Goal: Transaction & Acquisition: Purchase product/service

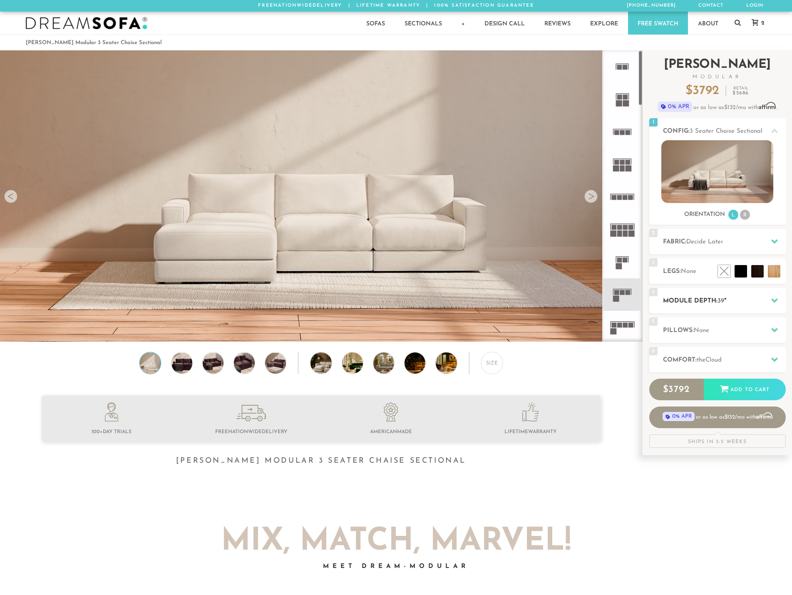
scroll to position [9738, 785]
click at [707, 246] on h2 "Fabric: Decide Later" at bounding box center [724, 242] width 123 height 10
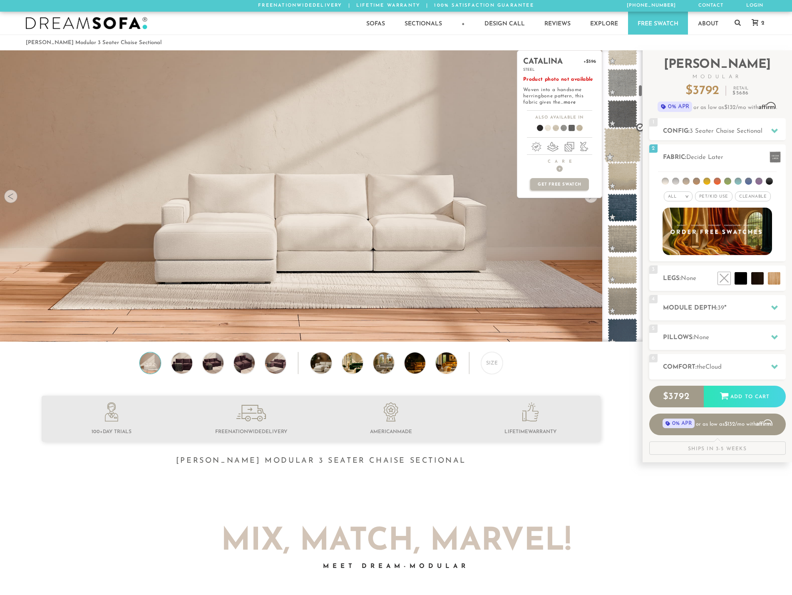
scroll to position [796, 0]
click at [621, 137] on span at bounding box center [622, 146] width 37 height 35
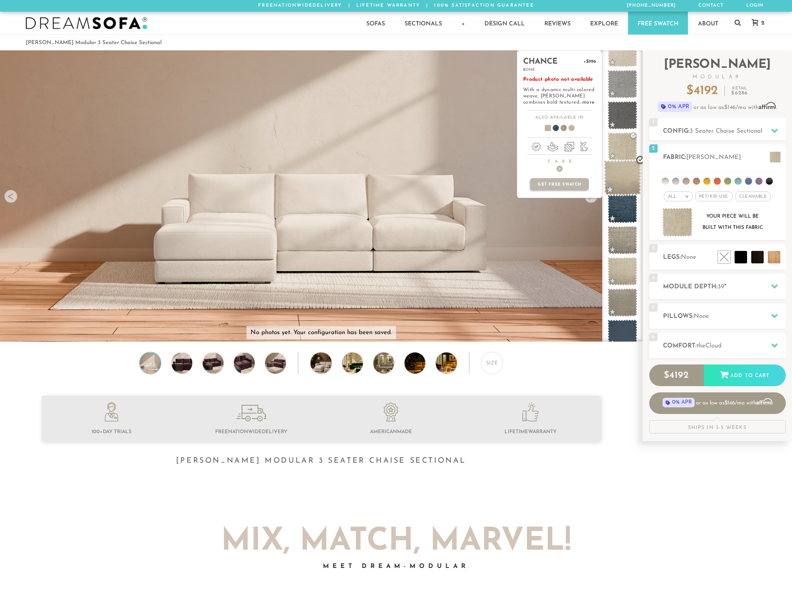
click at [623, 179] on span at bounding box center [622, 177] width 37 height 35
click at [626, 147] on span at bounding box center [622, 146] width 37 height 35
click at [630, 114] on span at bounding box center [622, 115] width 37 height 35
click at [623, 150] on span at bounding box center [622, 146] width 37 height 35
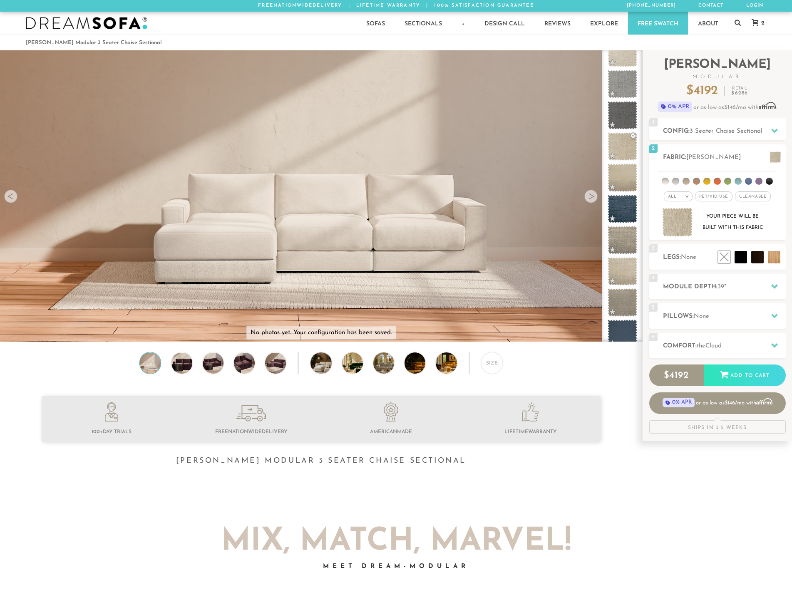
drag, startPoint x: 795, startPoint y: 125, endPoint x: 415, endPoint y: 45, distance: 389.0
click at [415, 45] on ol "[PERSON_NAME] Modular 3 Seater Chaise Sectional" at bounding box center [396, 42] width 740 height 11
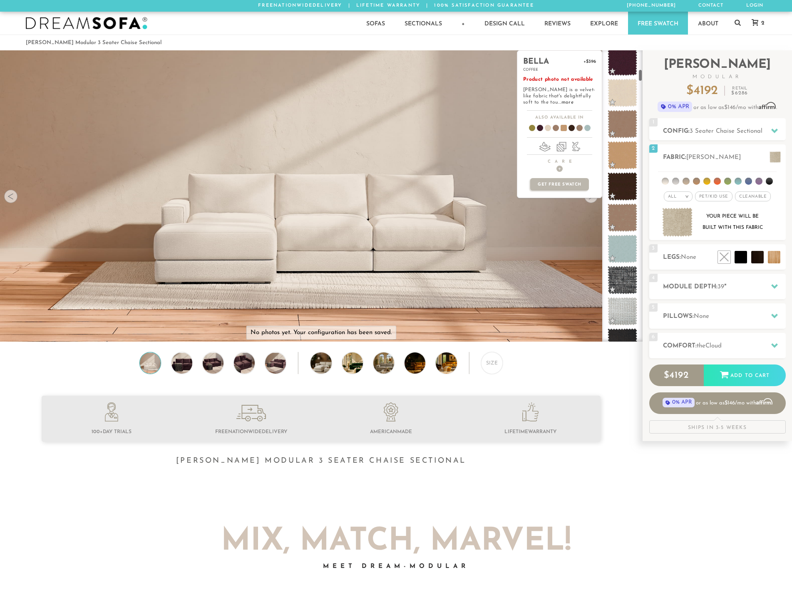
scroll to position [0, 0]
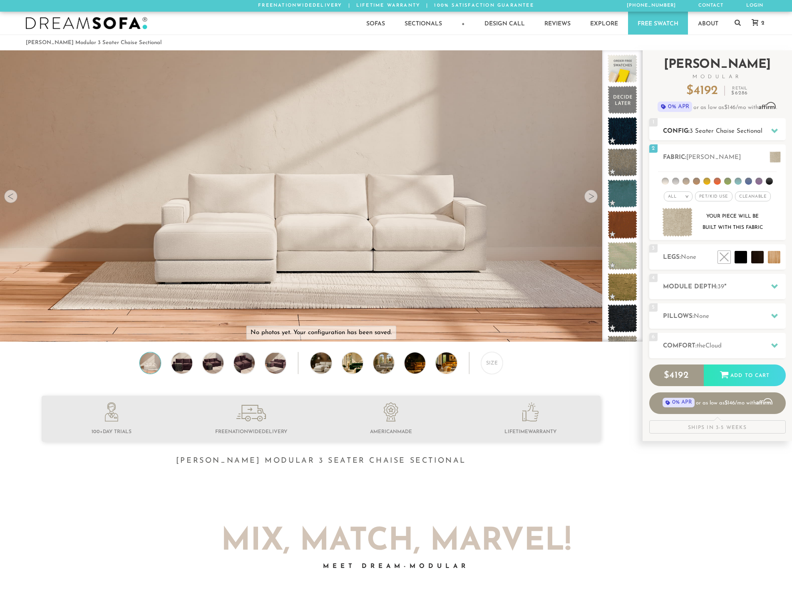
click at [753, 130] on span "3 Seater Chaise Sectional" at bounding box center [725, 131] width 73 height 6
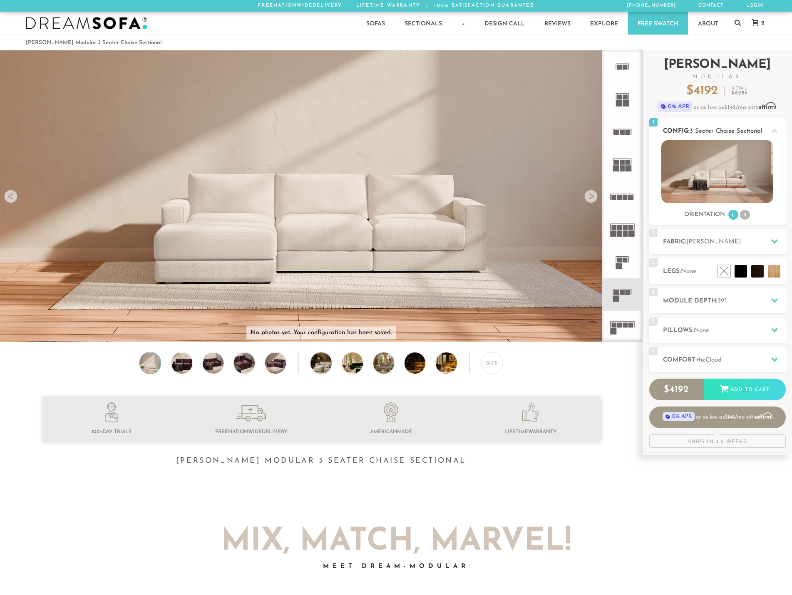
click at [754, 130] on span "3 Seater Chaise Sectional" at bounding box center [725, 131] width 73 height 6
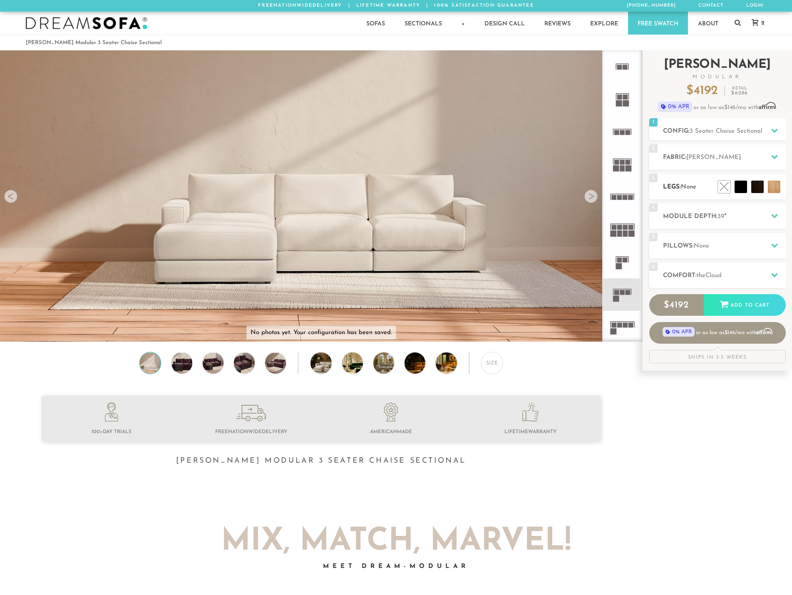
click at [683, 188] on span "None" at bounding box center [688, 187] width 15 height 6
click at [722, 221] on h2 "Module Depth: 39 "" at bounding box center [724, 217] width 123 height 10
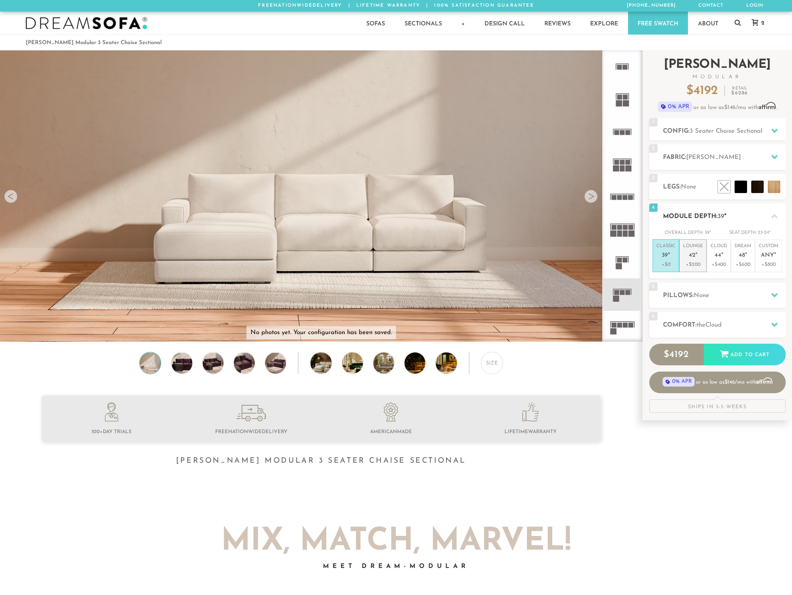
click at [693, 257] on span "42" at bounding box center [691, 255] width 7 height 7
click at [703, 304] on div "5 Pillows: None" at bounding box center [717, 294] width 136 height 25
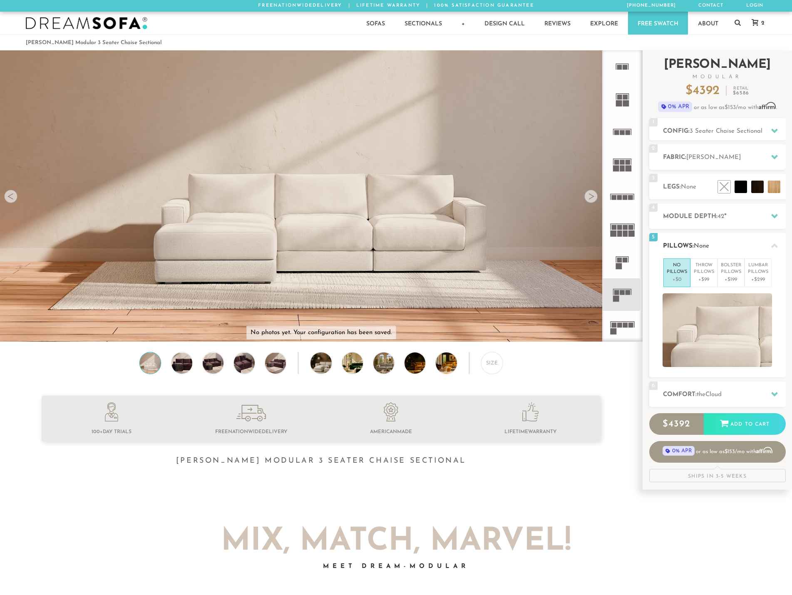
click at [704, 245] on span "None" at bounding box center [700, 246] width 15 height 6
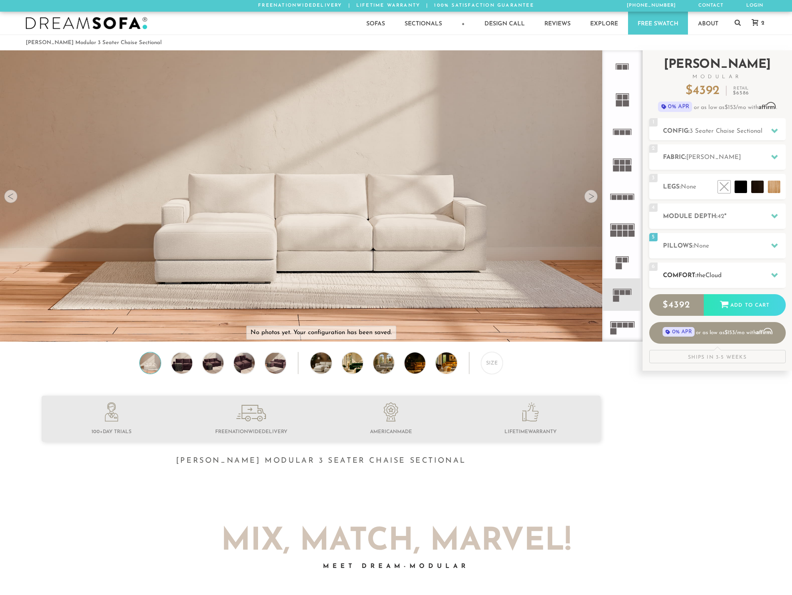
click at [732, 274] on h2 "Comfort: the Cloud" at bounding box center [724, 276] width 123 height 10
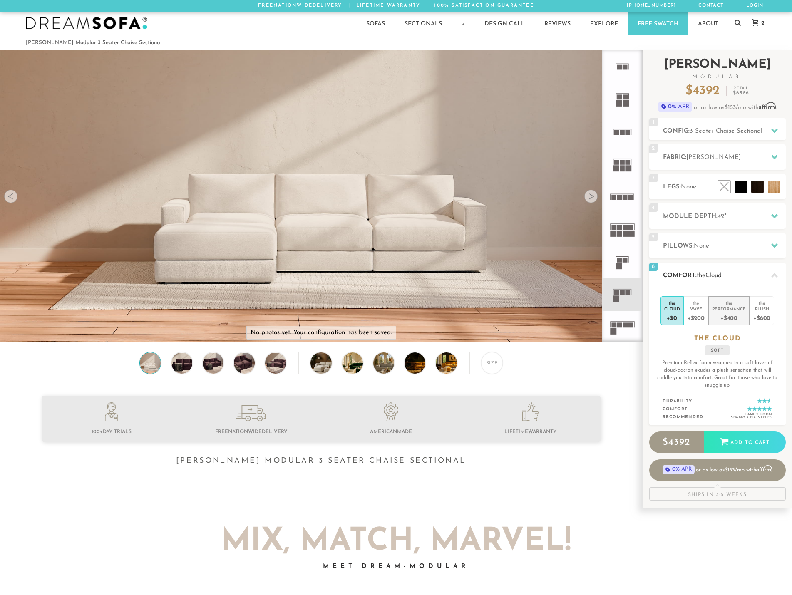
click at [736, 317] on div "+$400" at bounding box center [729, 318] width 34 height 12
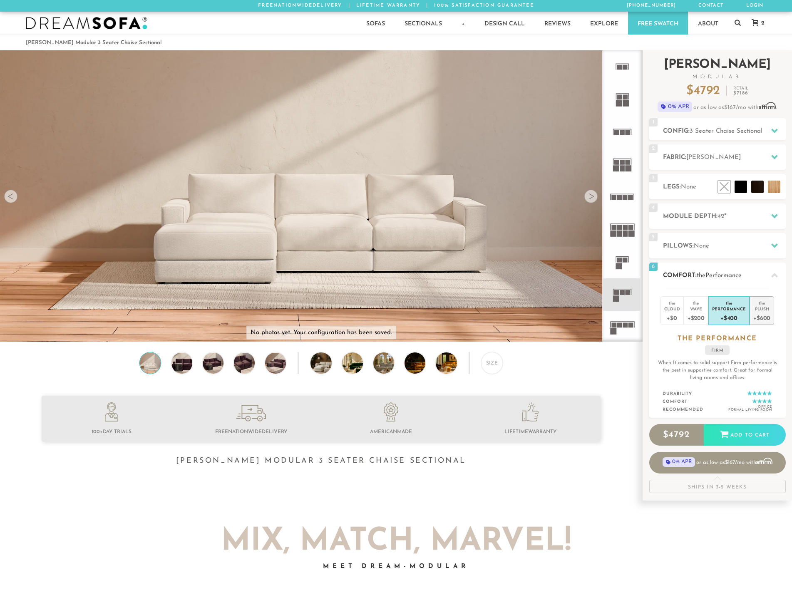
click at [755, 317] on div "+$600" at bounding box center [761, 318] width 17 height 12
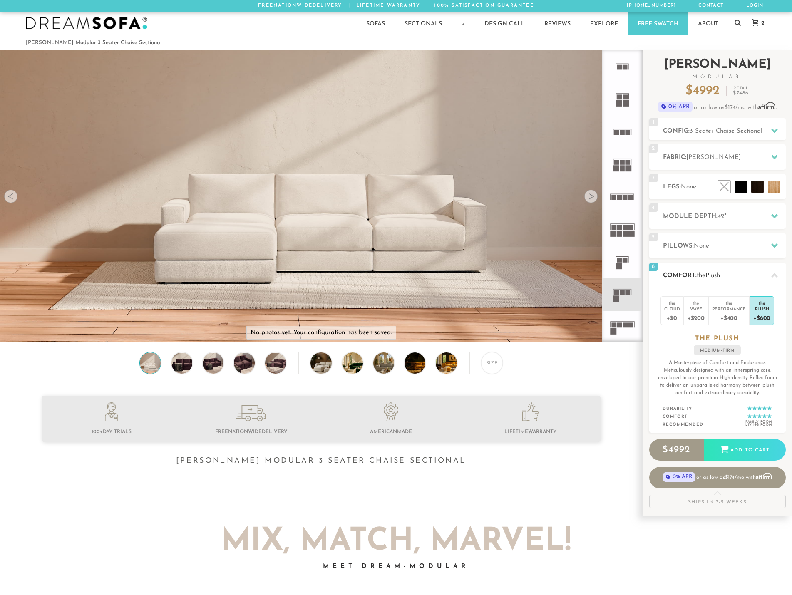
click at [718, 276] on span "Plush" at bounding box center [712, 275] width 15 height 6
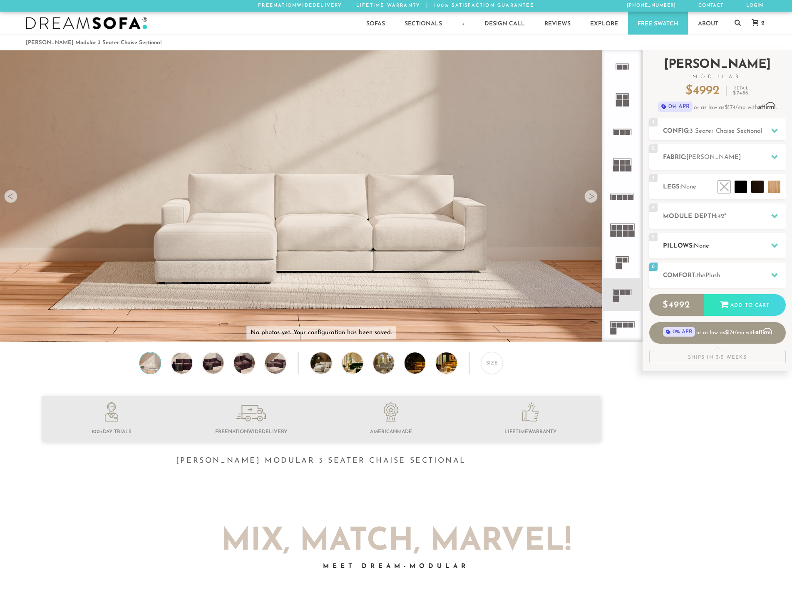
click at [721, 243] on h2 "Pillows: None" at bounding box center [724, 246] width 123 height 10
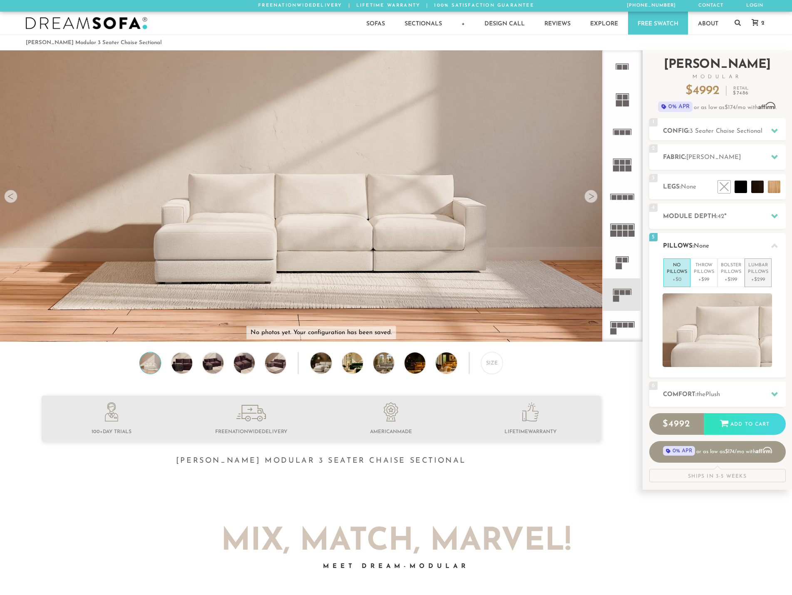
click at [765, 274] on p "Lumbar Pillows" at bounding box center [758, 269] width 20 height 14
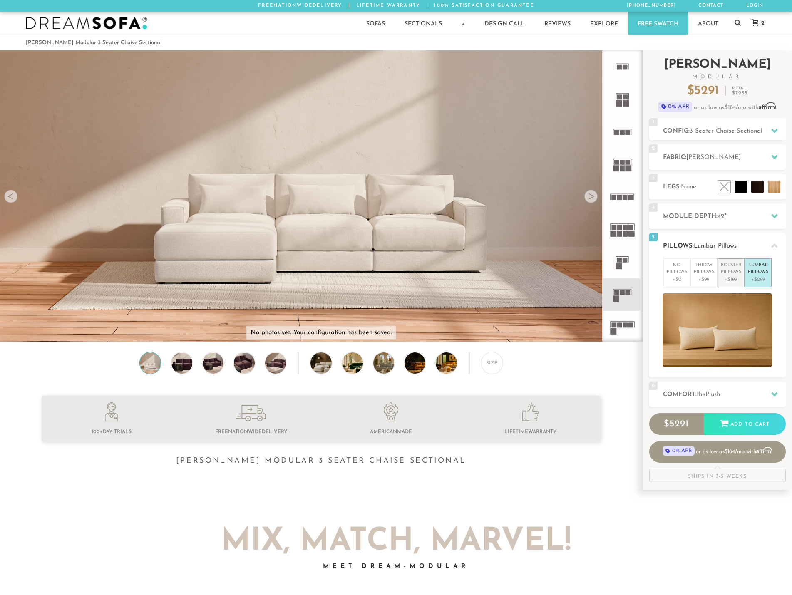
click at [727, 272] on p "Bolster Pillows" at bounding box center [730, 269] width 20 height 14
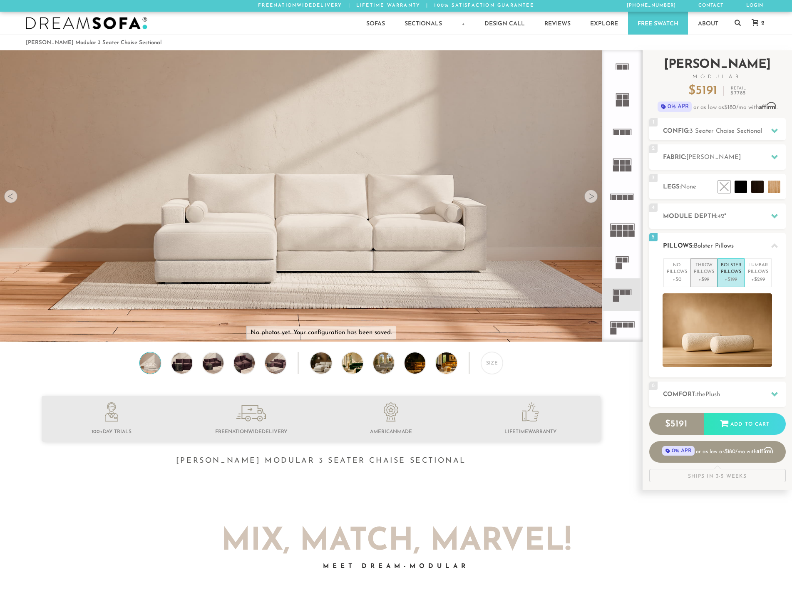
click at [703, 272] on p "Throw Pillows" at bounding box center [703, 269] width 20 height 14
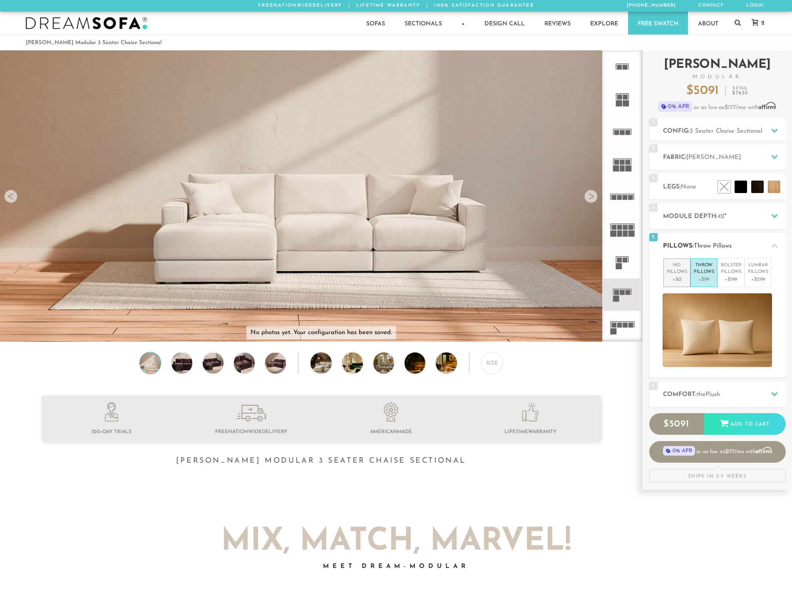
click at [680, 278] on p "+$0" at bounding box center [676, 279] width 20 height 7
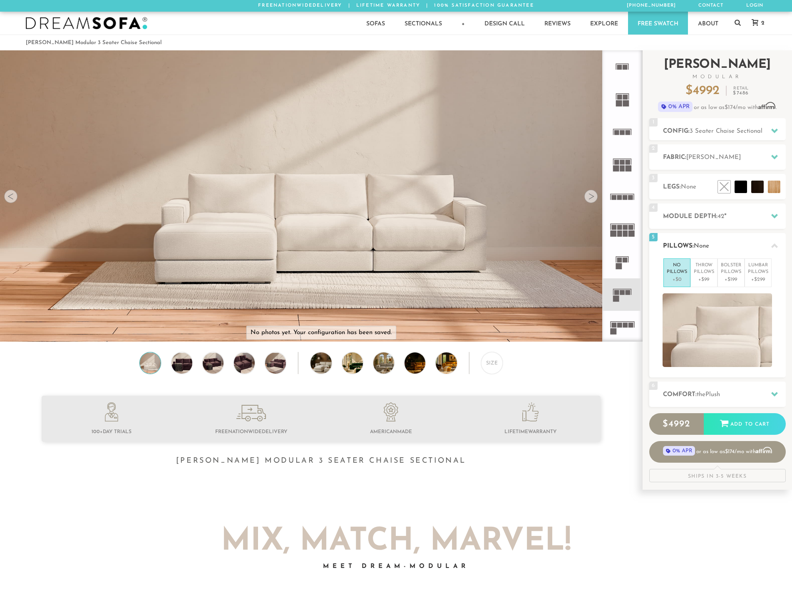
click at [715, 240] on div "5 Pillows: None" at bounding box center [717, 245] width 136 height 25
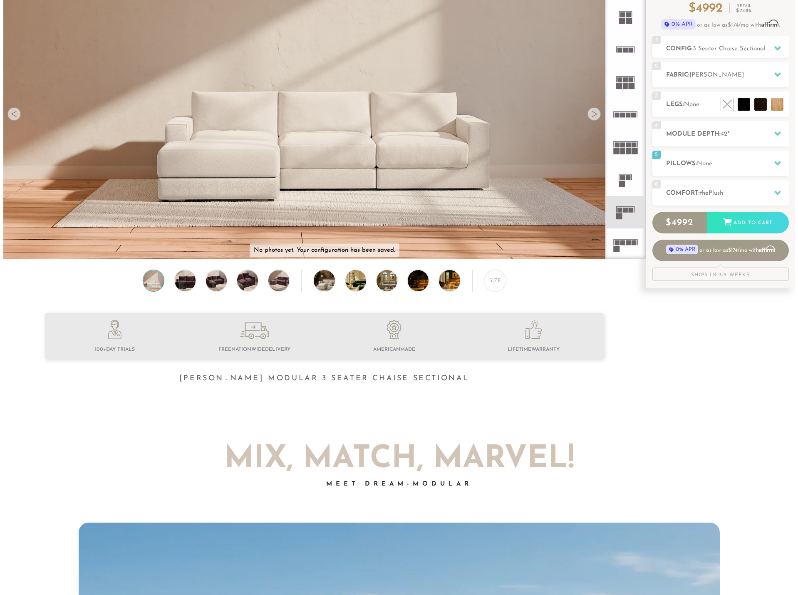
scroll to position [83, 0]
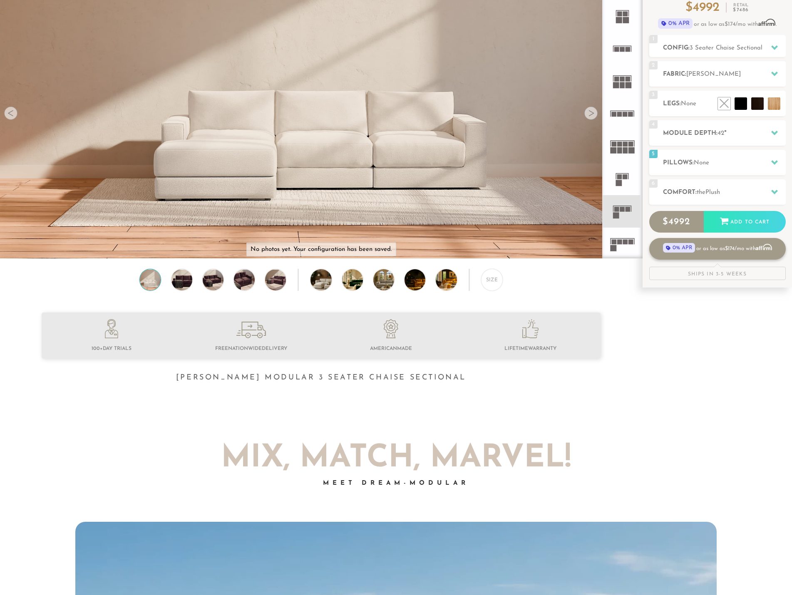
click at [756, 250] on link "0% APR or as low as $174 /mo with Affirm" at bounding box center [717, 249] width 136 height 22
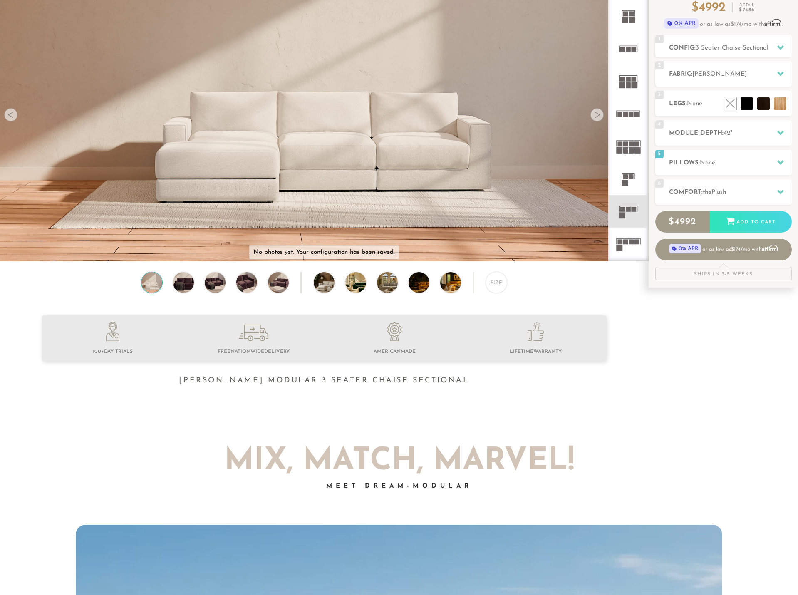
scroll to position [9738, 785]
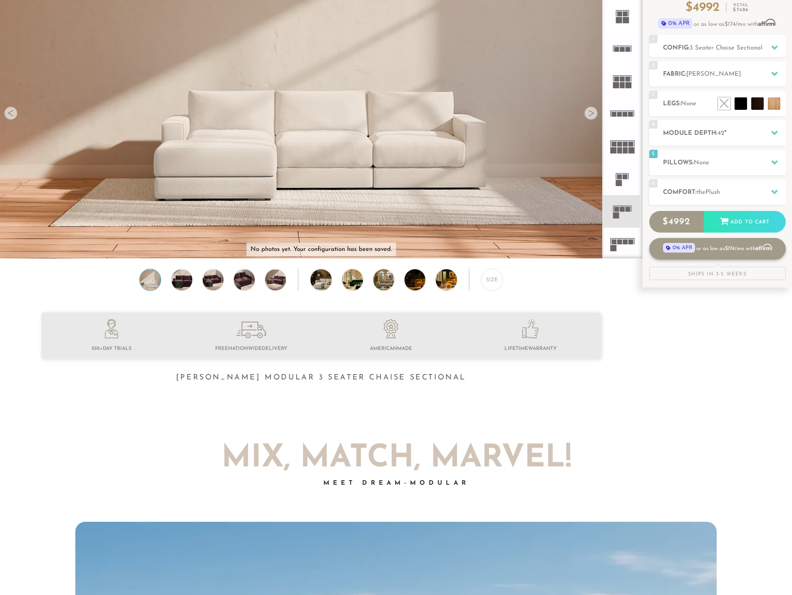
click at [725, 248] on span "$174" at bounding box center [730, 248] width 10 height 5
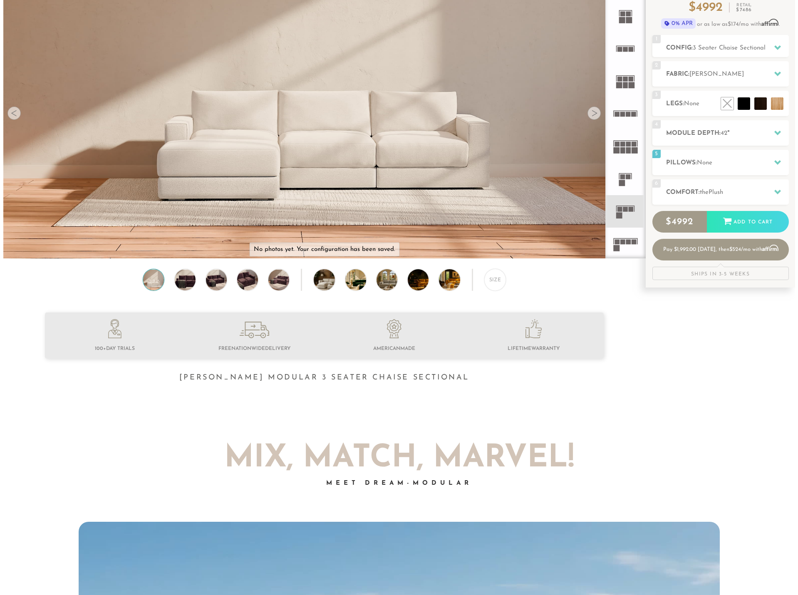
scroll to position [0, 0]
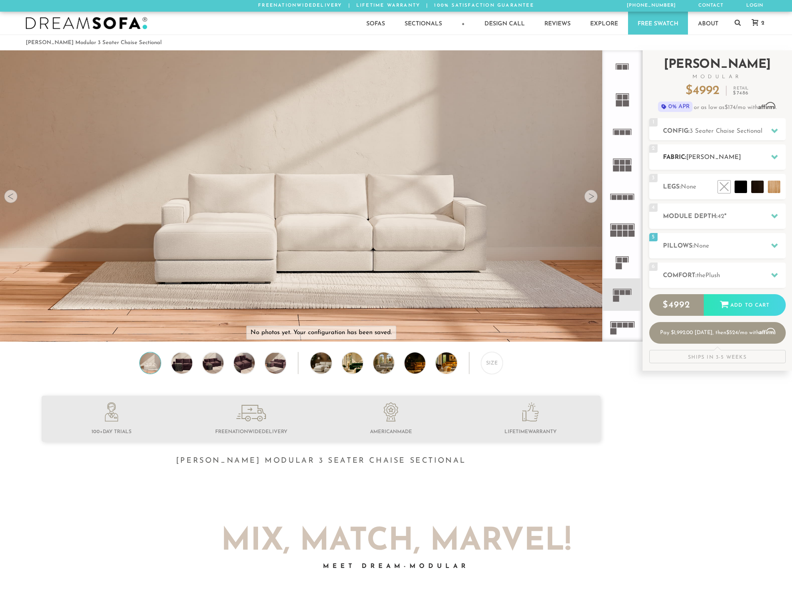
click at [757, 146] on div "2 Fabric: Catalina Wheat" at bounding box center [717, 156] width 136 height 25
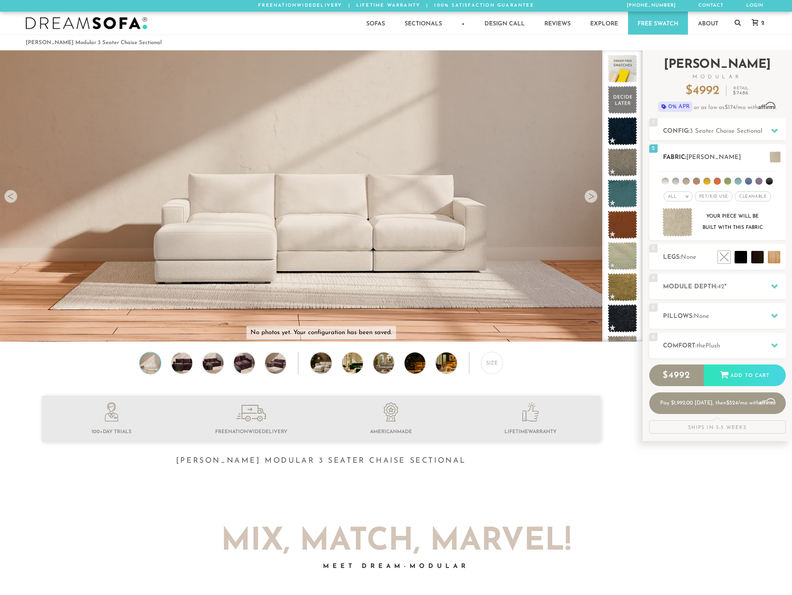
click at [773, 153] on span at bounding box center [774, 156] width 11 height 11
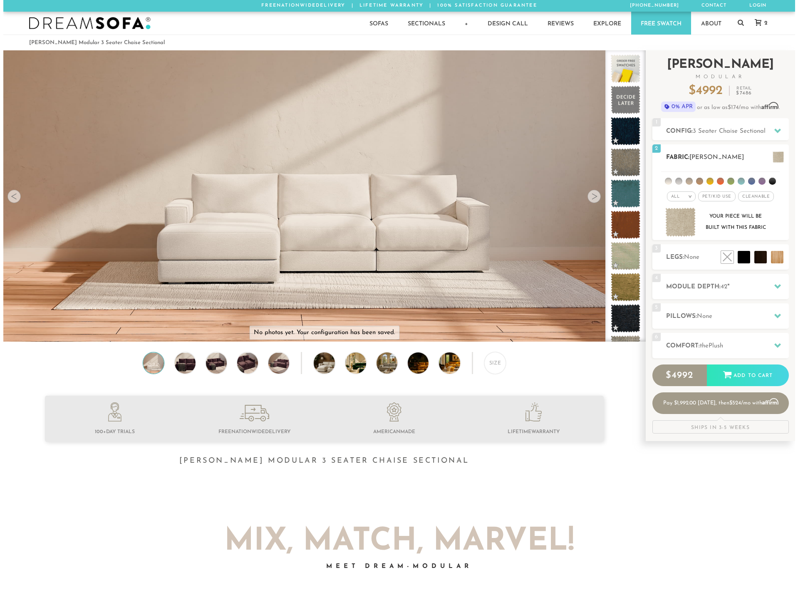
scroll to position [7, 7]
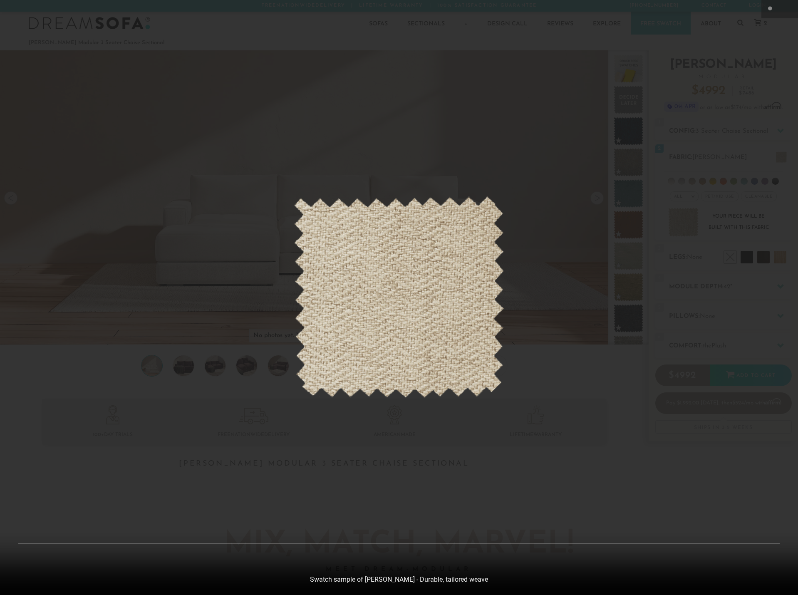
click at [773, 133] on div at bounding box center [399, 297] width 798 height 595
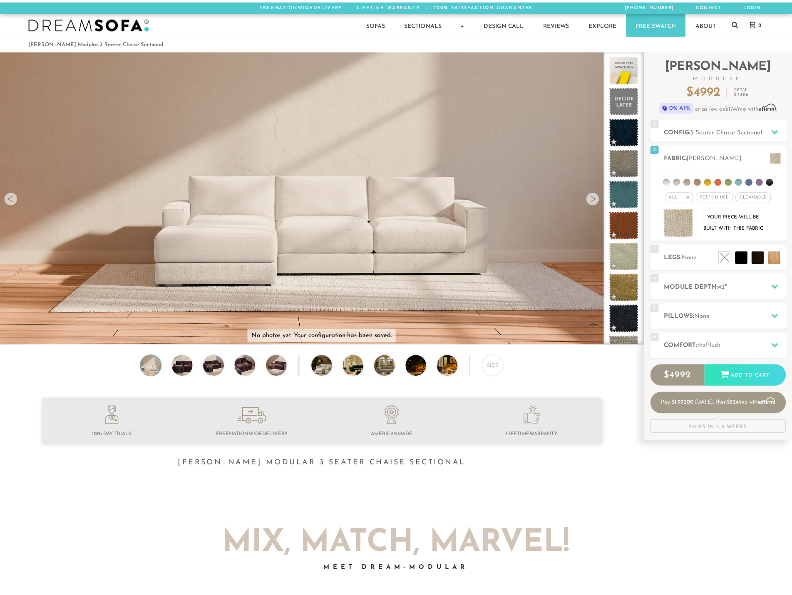
scroll to position [9738, 785]
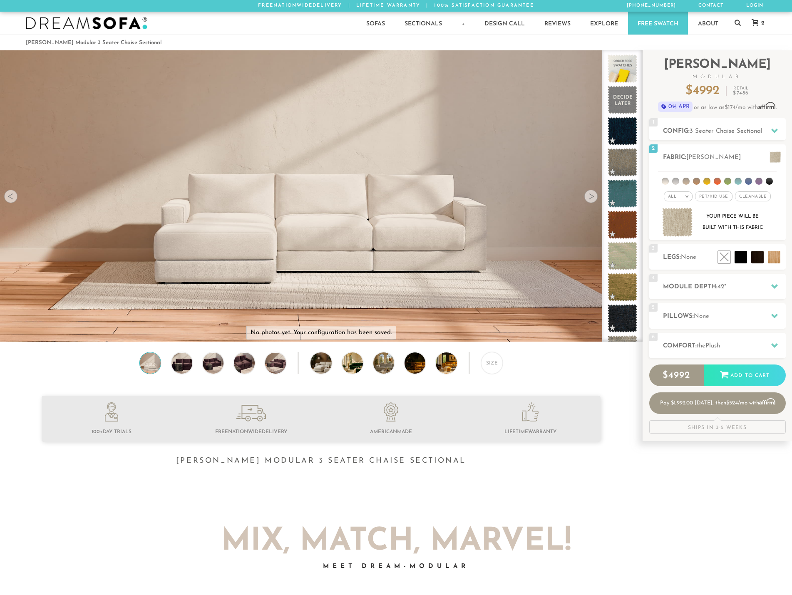
click at [775, 131] on icon at bounding box center [774, 131] width 7 height 5
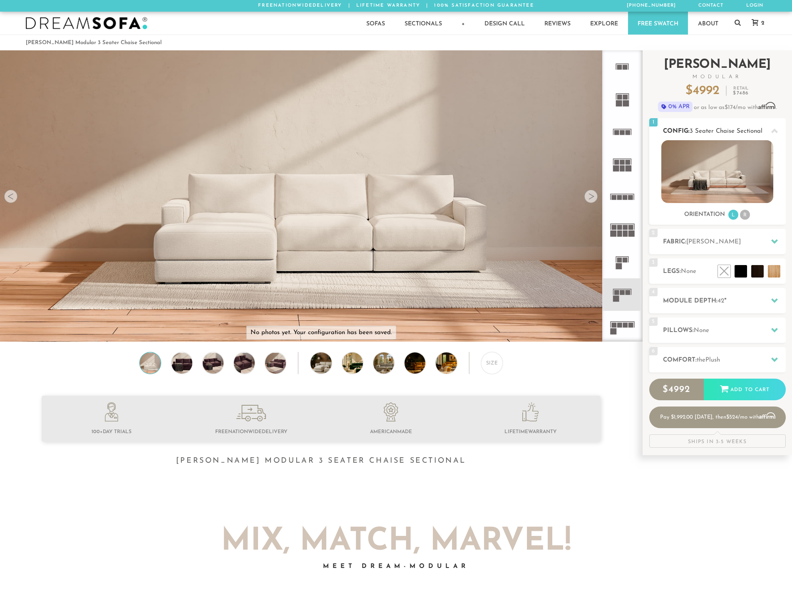
click at [776, 131] on icon at bounding box center [774, 131] width 7 height 5
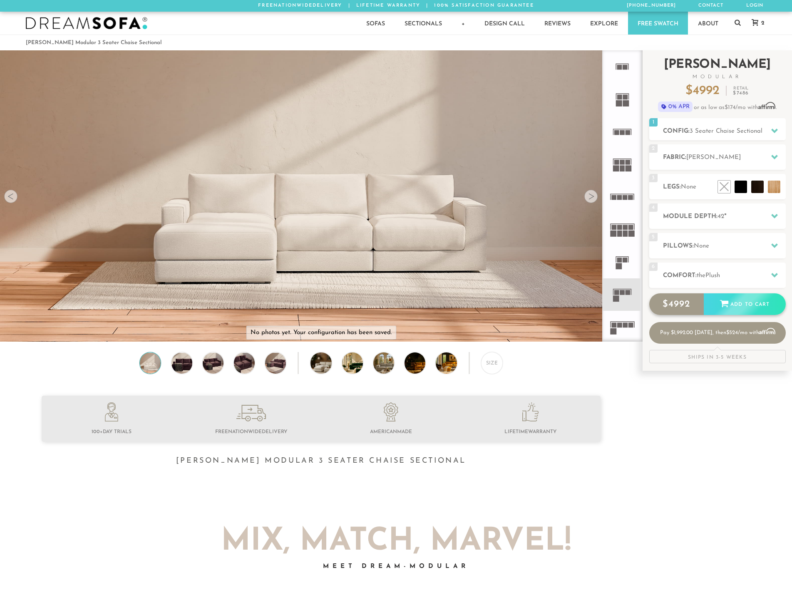
click at [751, 306] on div "$ 4992 Add to Cart" at bounding box center [717, 304] width 136 height 22
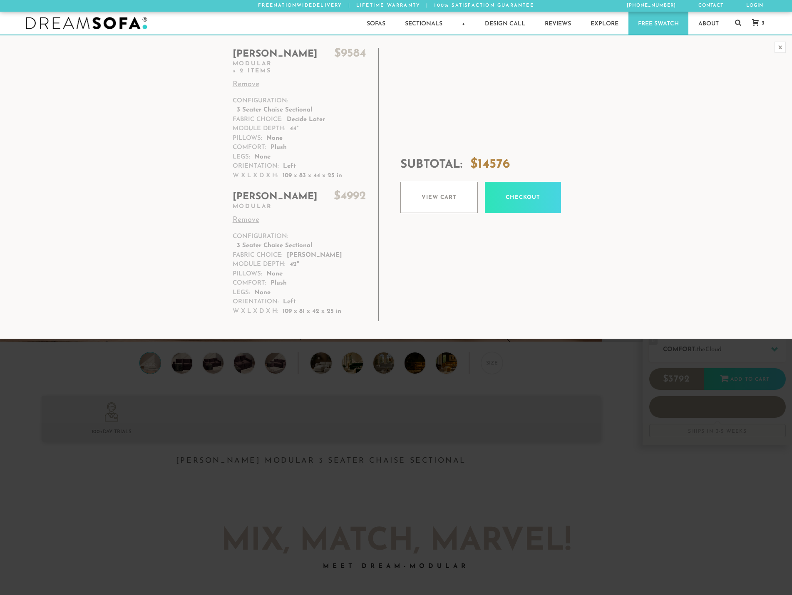
scroll to position [9738, 785]
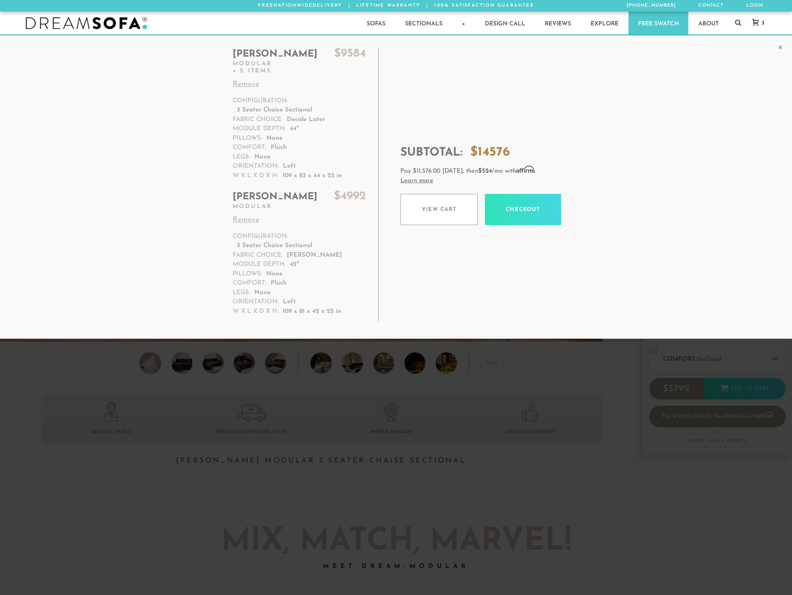
click at [245, 86] on link "Remove" at bounding box center [299, 84] width 133 height 11
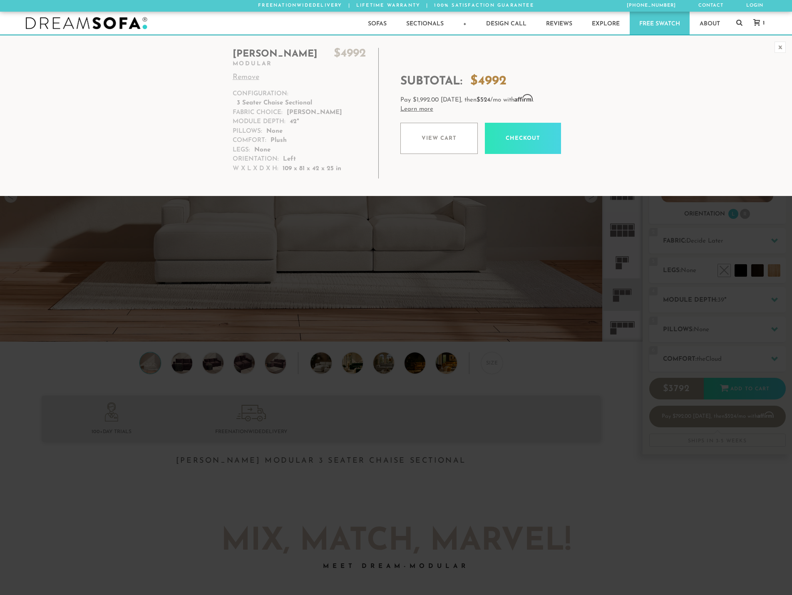
scroll to position [9738, 785]
click at [436, 140] on link "View cart" at bounding box center [438, 138] width 77 height 31
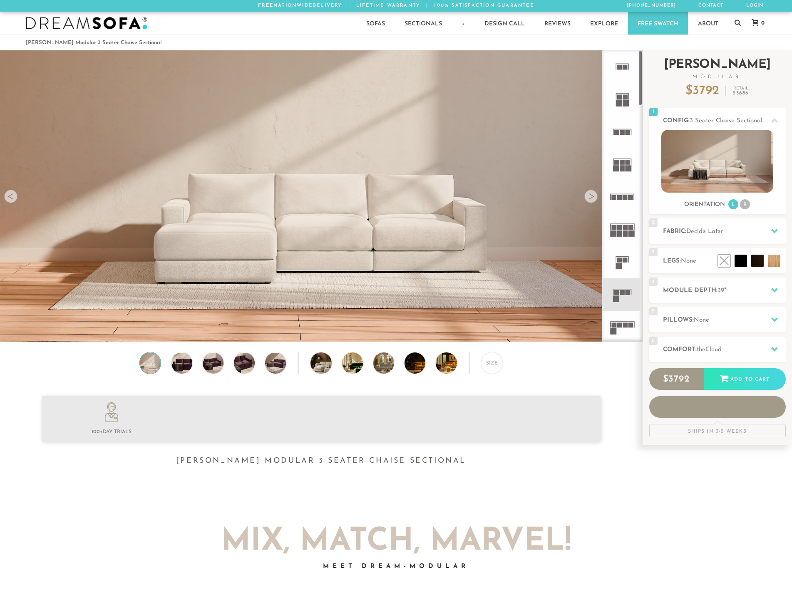
scroll to position [9738, 785]
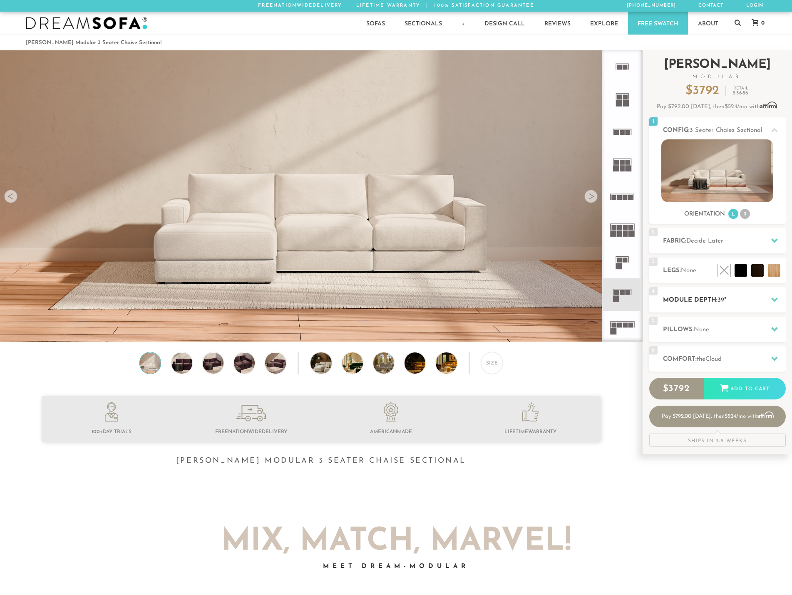
click at [768, 303] on div at bounding box center [773, 299] width 17 height 17
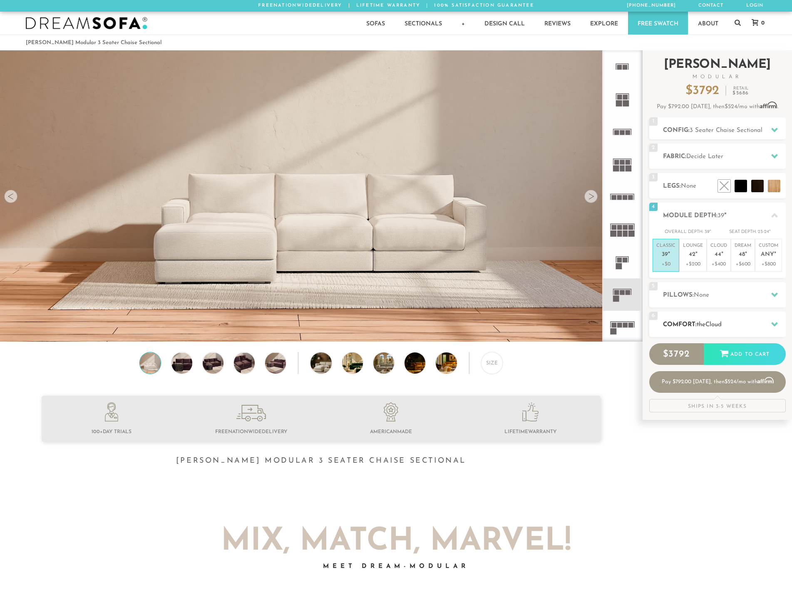
click at [772, 319] on div at bounding box center [773, 324] width 17 height 17
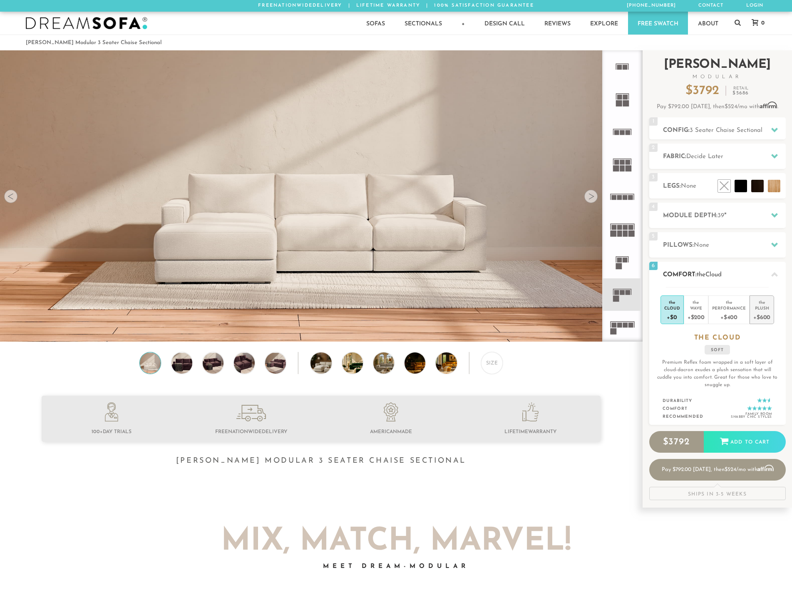
click at [765, 312] on div "+$600" at bounding box center [761, 317] width 17 height 12
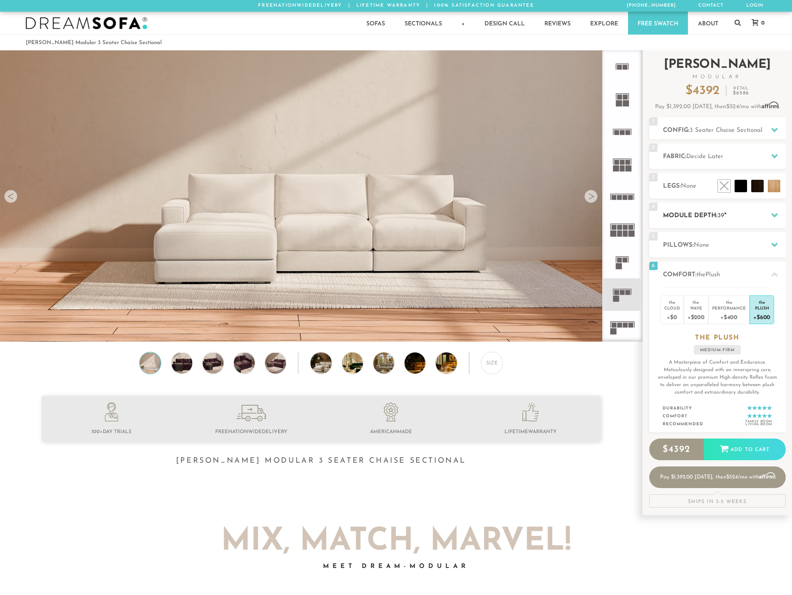
click at [765, 222] on div "4 Module Depth: 39 "" at bounding box center [717, 215] width 136 height 25
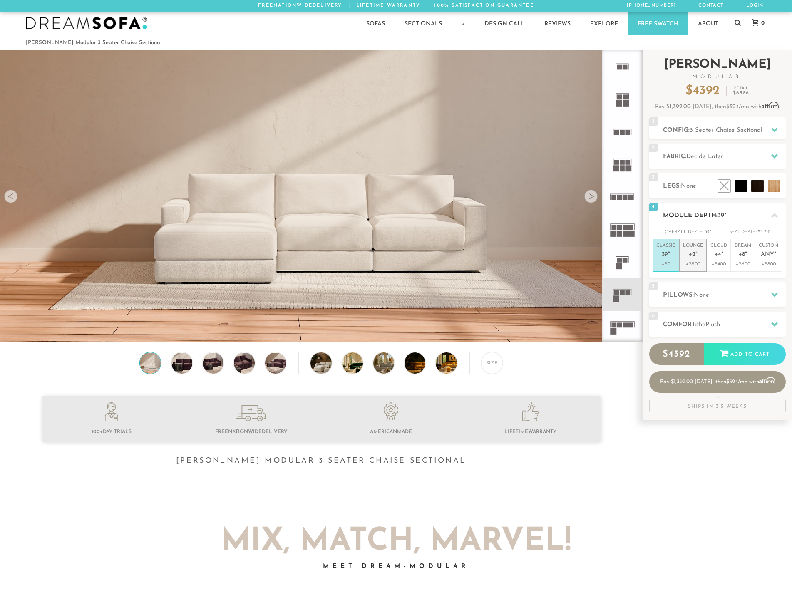
click at [696, 259] on p "Lounge 42 "" at bounding box center [693, 252] width 20 height 18
click at [774, 218] on icon at bounding box center [774, 215] width 7 height 7
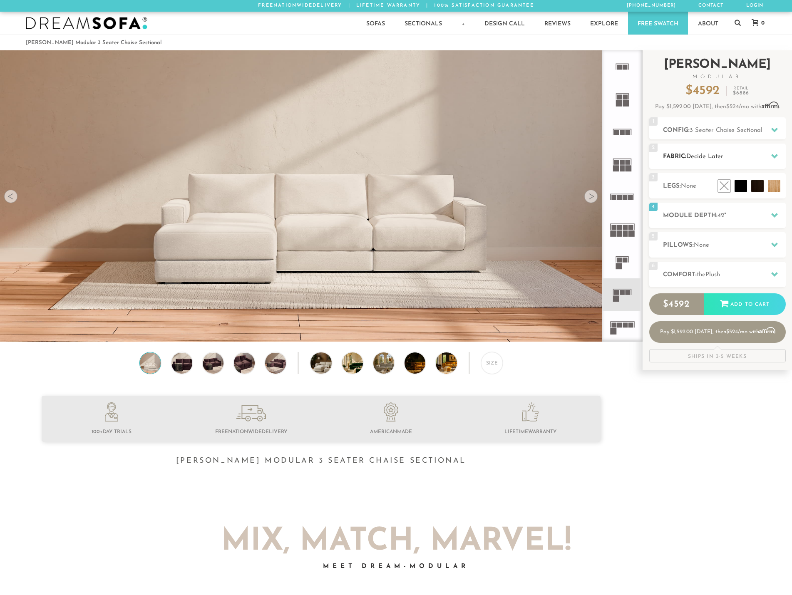
click at [772, 150] on div at bounding box center [773, 156] width 17 height 17
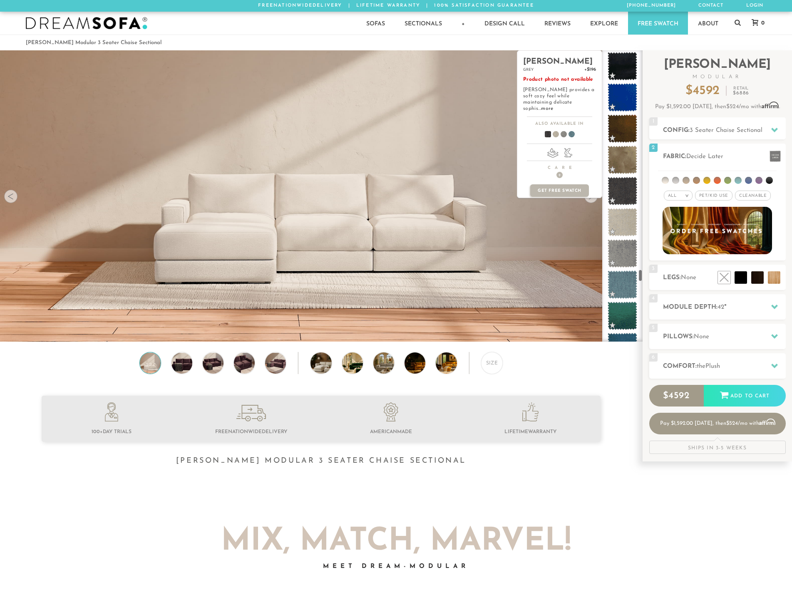
scroll to position [5091, 0]
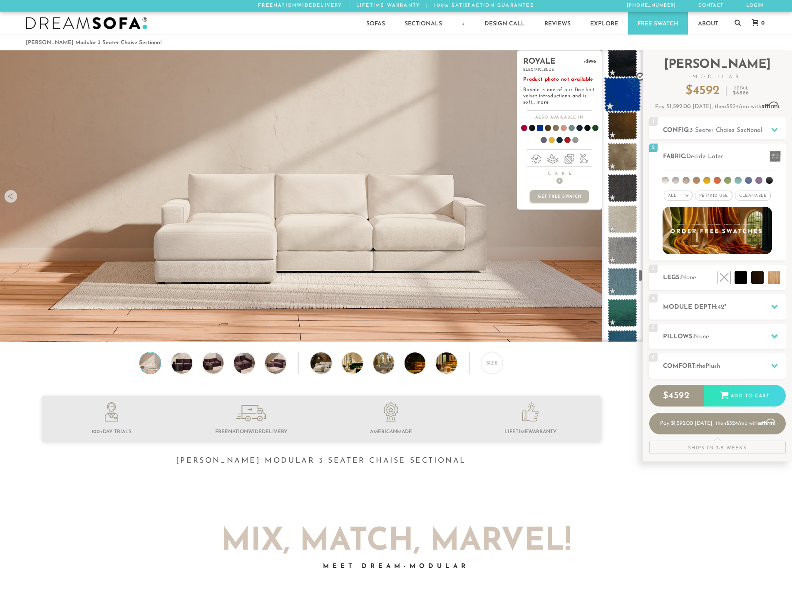
click at [623, 87] on span at bounding box center [622, 94] width 37 height 35
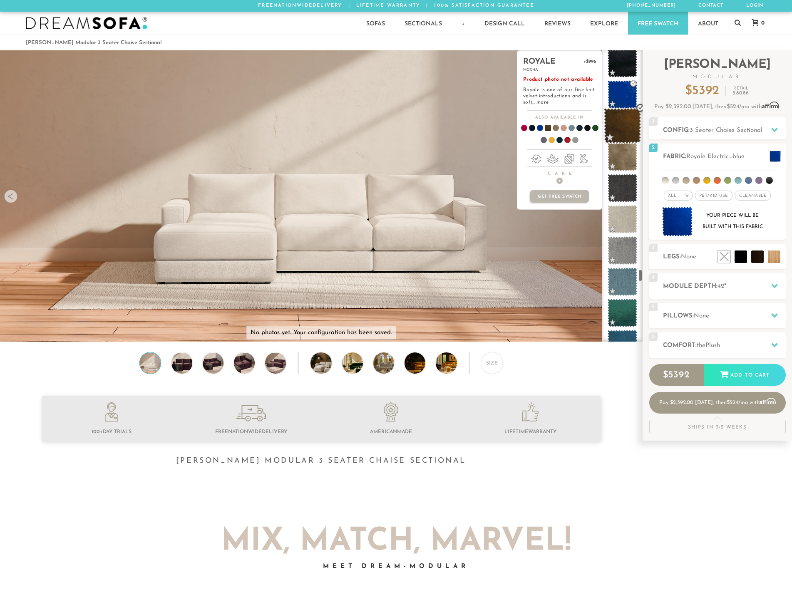
click at [622, 134] on span at bounding box center [622, 125] width 37 height 35
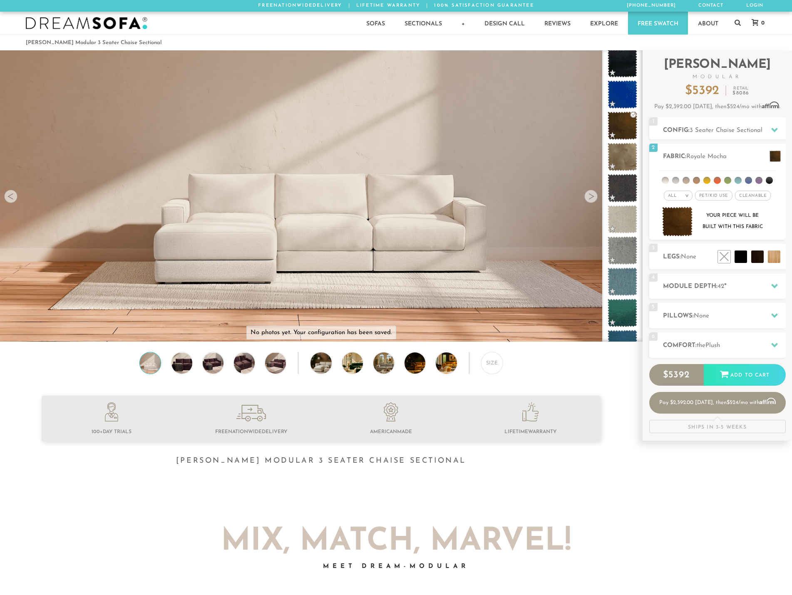
click at [159, 365] on img at bounding box center [150, 362] width 25 height 21
click at [146, 360] on img at bounding box center [150, 362] width 25 height 21
click at [166, 360] on div "Size" at bounding box center [321, 365] width 642 height 26
click at [194, 360] on div "Size" at bounding box center [321, 365] width 642 height 26
click at [218, 364] on img at bounding box center [213, 362] width 25 height 21
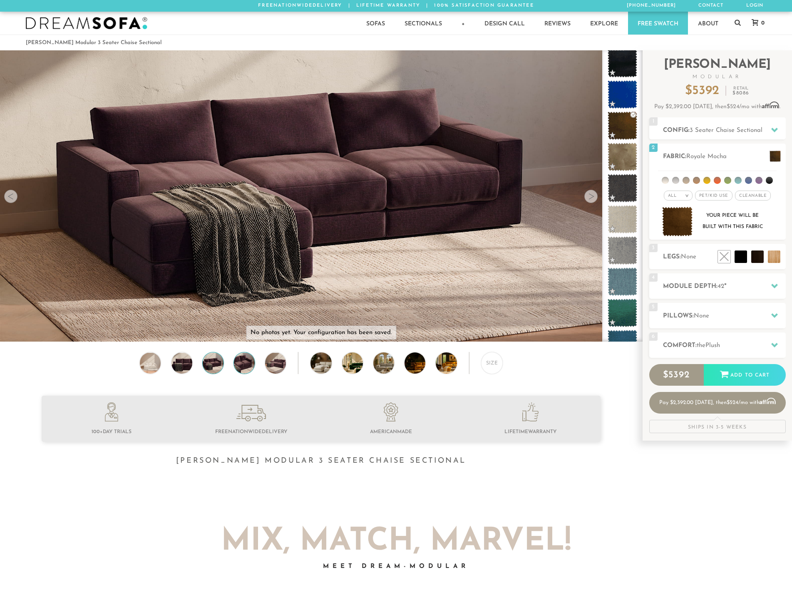
click at [251, 368] on img at bounding box center [244, 362] width 25 height 21
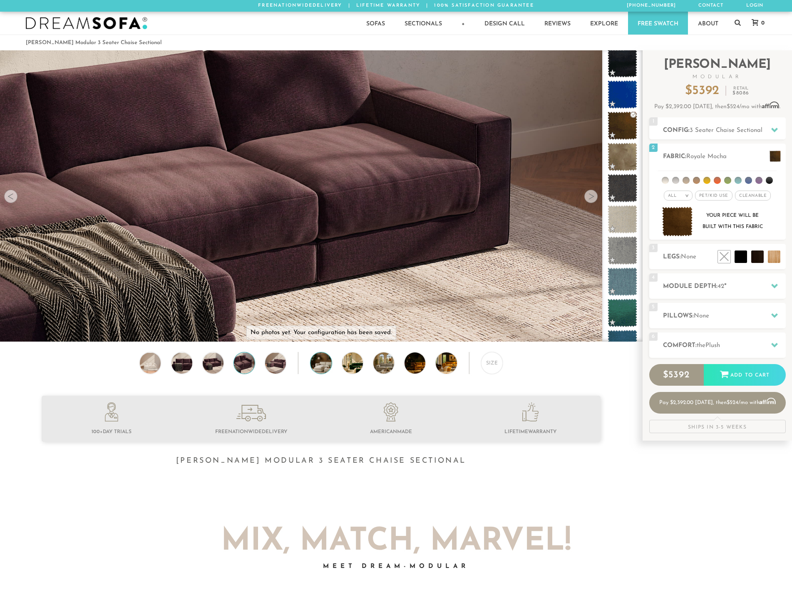
click at [316, 372] on img at bounding box center [328, 362] width 37 height 21
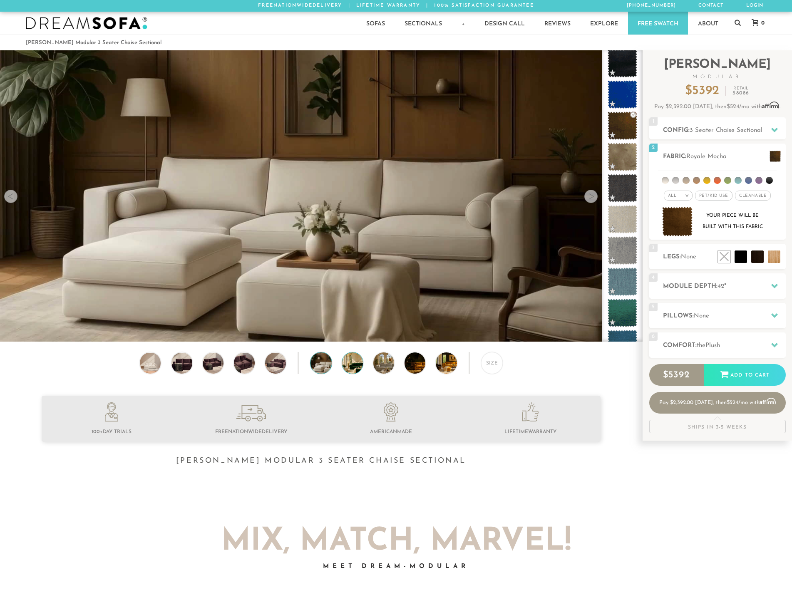
click at [349, 369] on img at bounding box center [360, 362] width 37 height 21
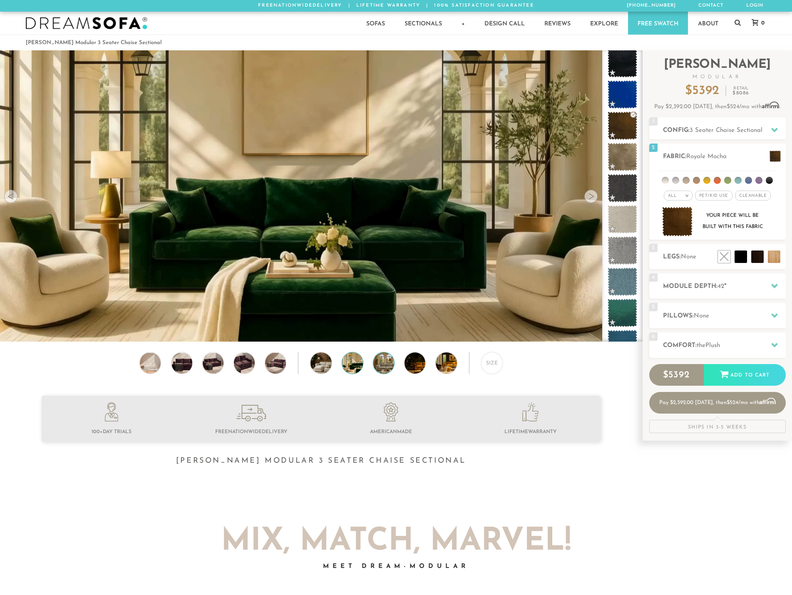
click at [371, 368] on div "Size" at bounding box center [321, 365] width 642 height 26
click at [413, 368] on img at bounding box center [422, 362] width 37 height 21
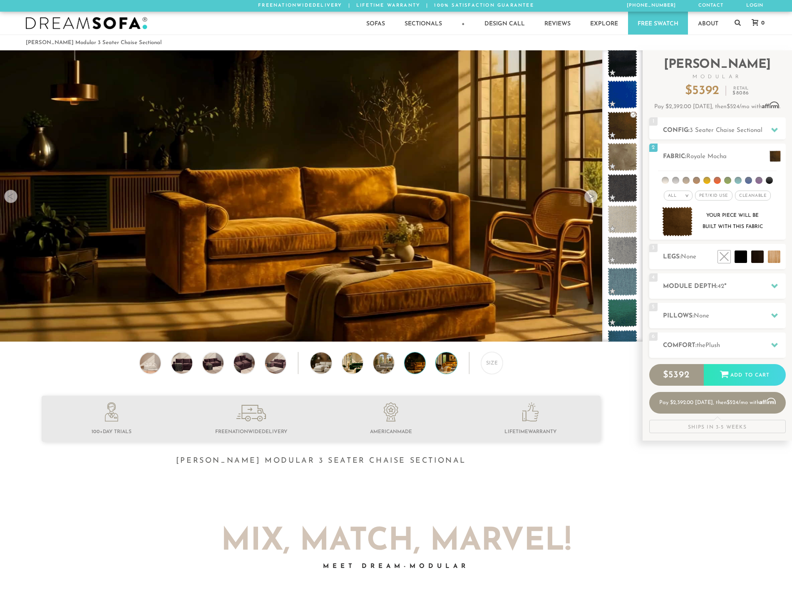
click at [439, 359] on img at bounding box center [454, 362] width 37 height 21
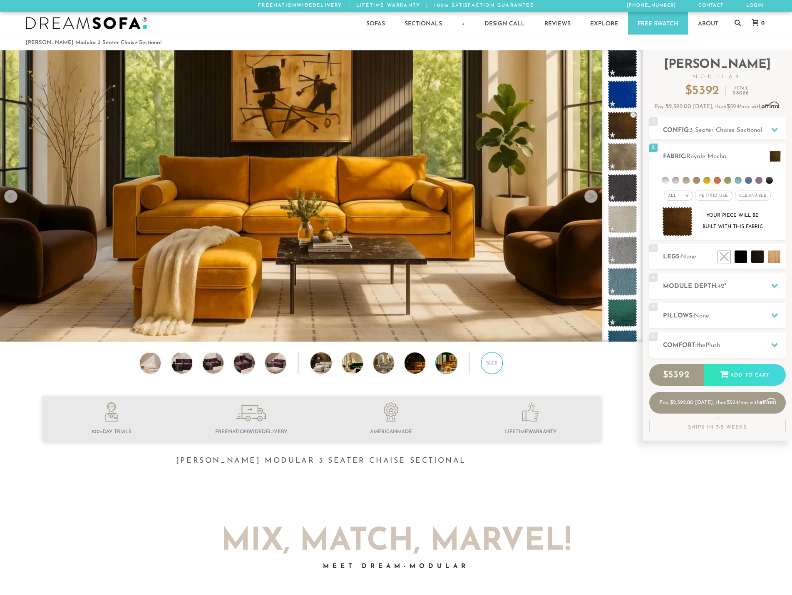
click at [493, 365] on div "Size" at bounding box center [492, 363] width 22 height 22
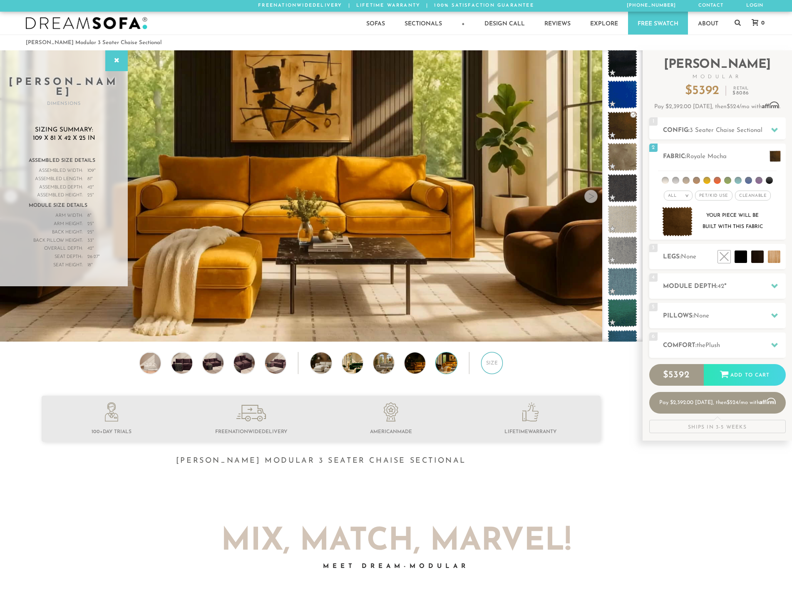
click at [493, 366] on div "Size" at bounding box center [492, 363] width 22 height 22
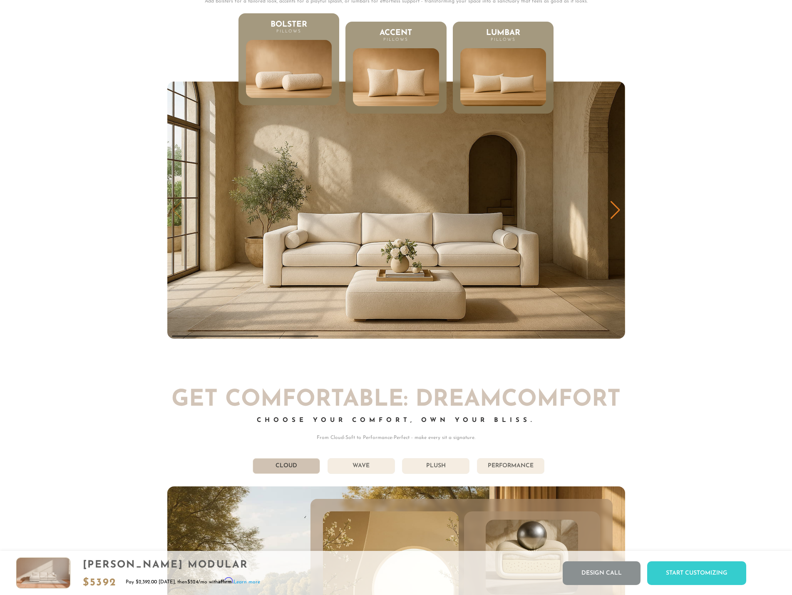
scroll to position [4410, 0]
click at [453, 235] on img "1 / 3" at bounding box center [396, 210] width 458 height 257
click at [431, 276] on img "1 / 3" at bounding box center [396, 210] width 458 height 257
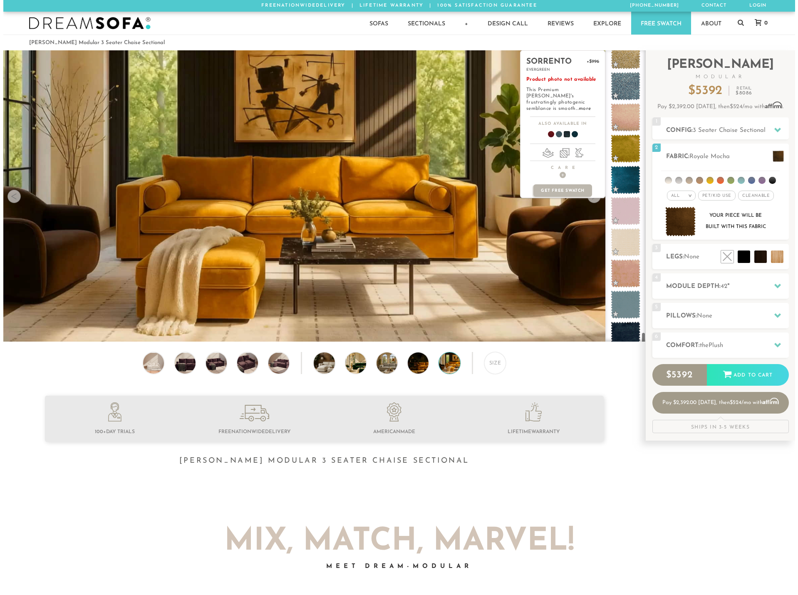
scroll to position [6544, 0]
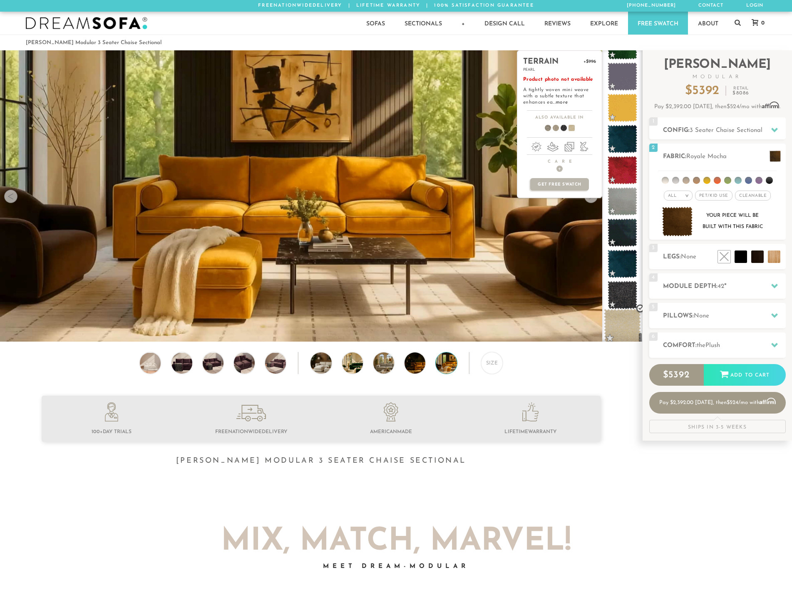
click at [621, 328] on span at bounding box center [622, 326] width 37 height 35
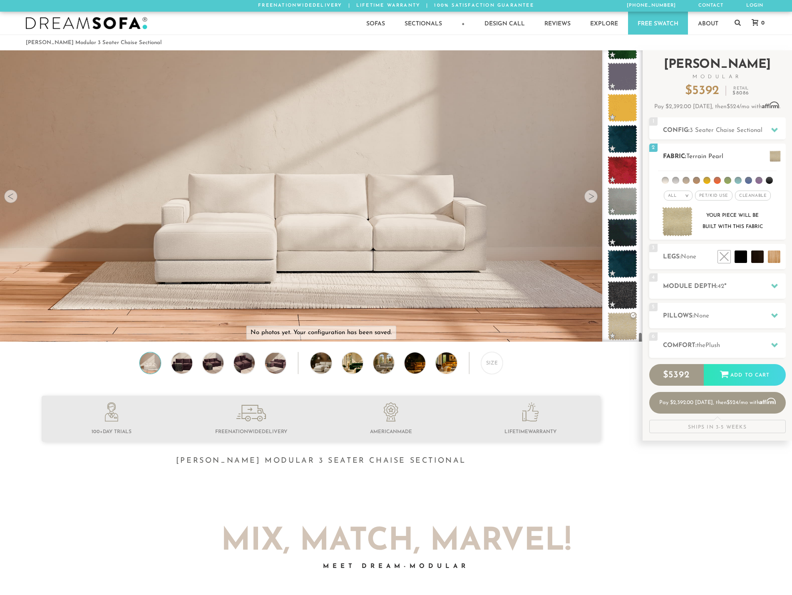
click at [780, 153] on span at bounding box center [774, 156] width 11 height 11
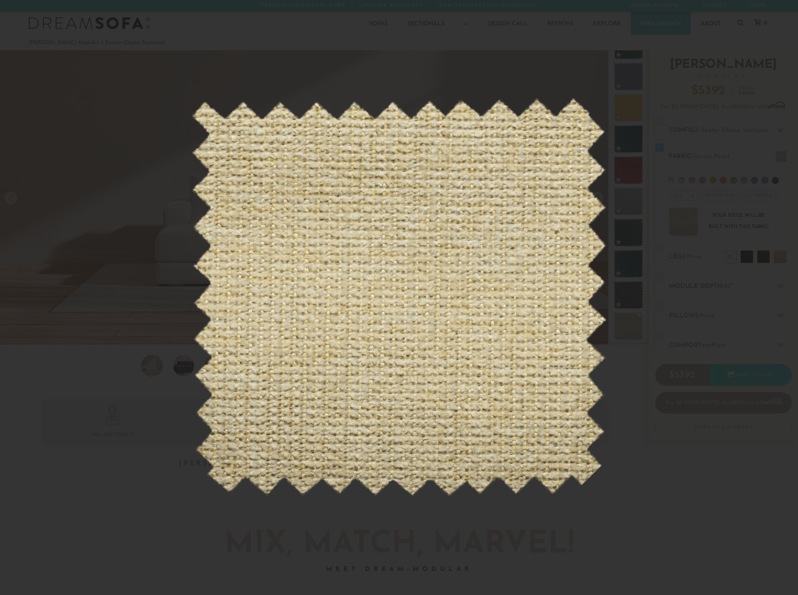
click at [718, 170] on div at bounding box center [399, 297] width 798 height 595
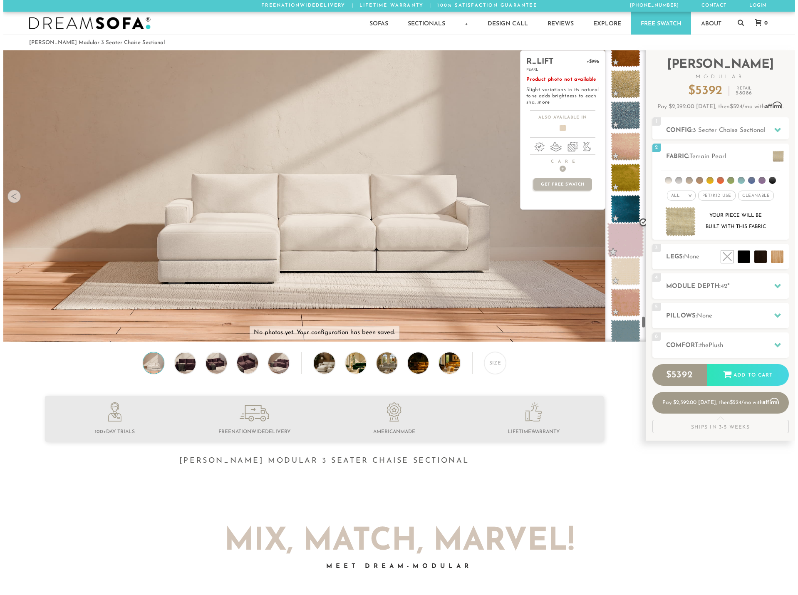
scroll to position [6162, 0]
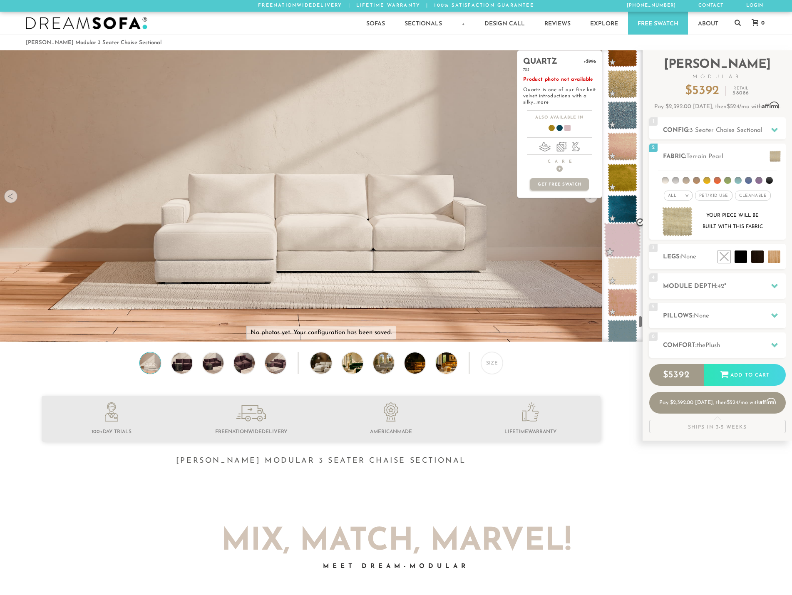
click at [615, 257] on span at bounding box center [622, 240] width 37 height 35
click at [618, 265] on span at bounding box center [622, 271] width 37 height 35
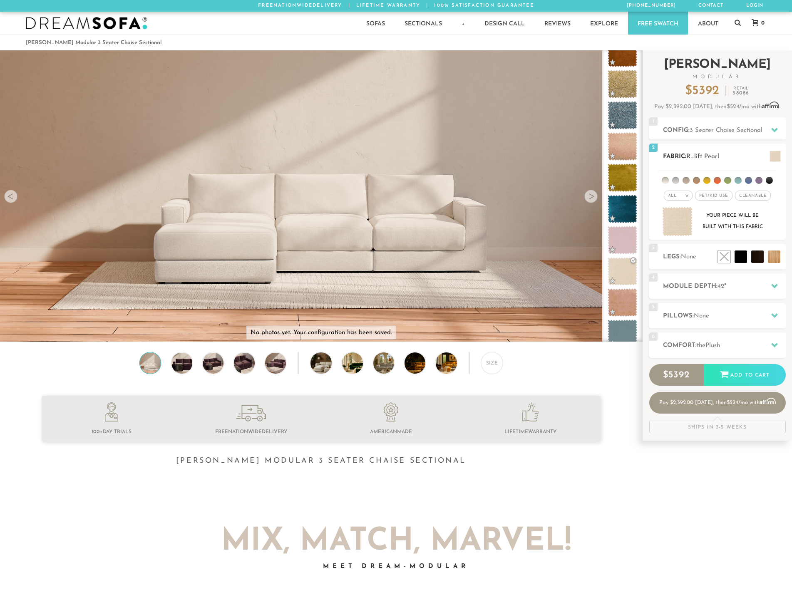
click at [771, 160] on span at bounding box center [774, 156] width 11 height 11
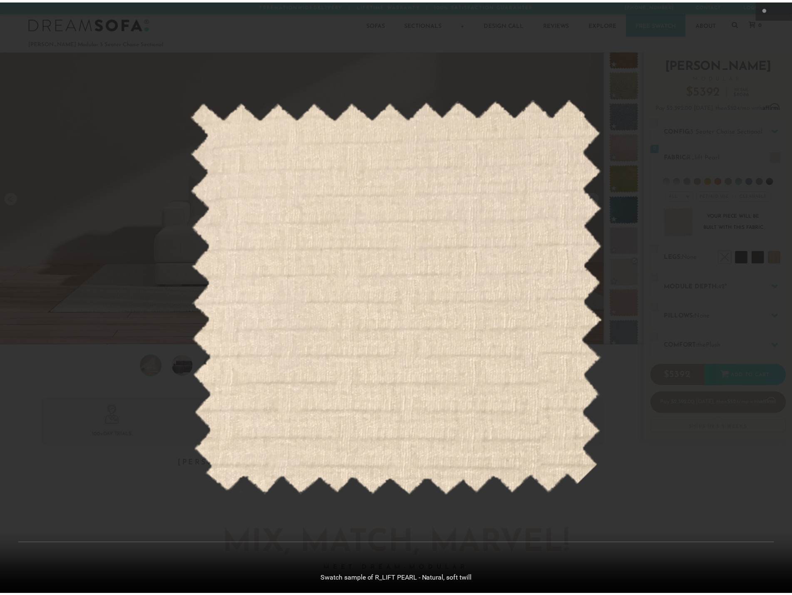
scroll to position [9835, 792]
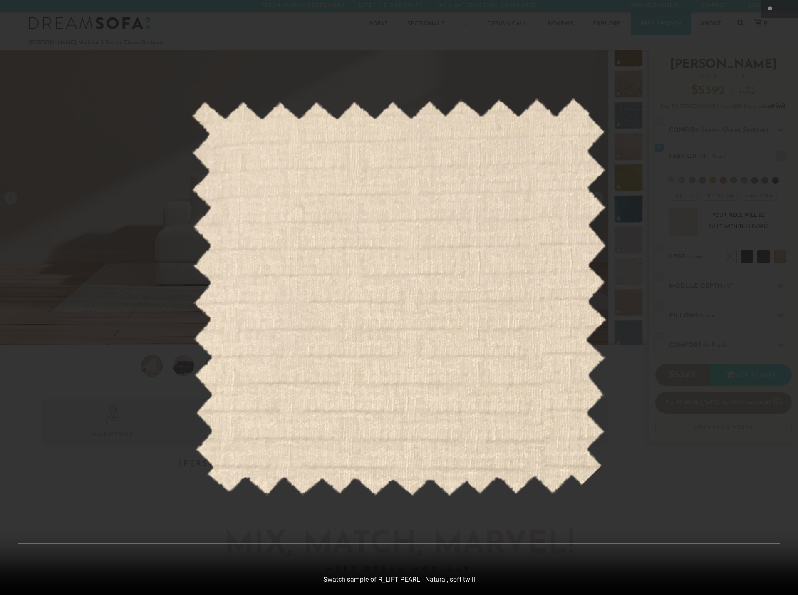
click at [742, 166] on div at bounding box center [399, 297] width 798 height 595
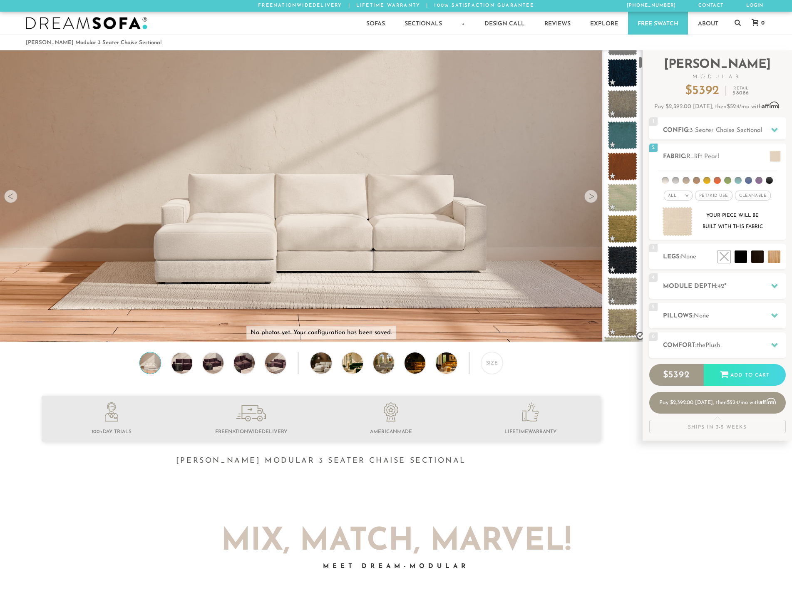
scroll to position [0, 0]
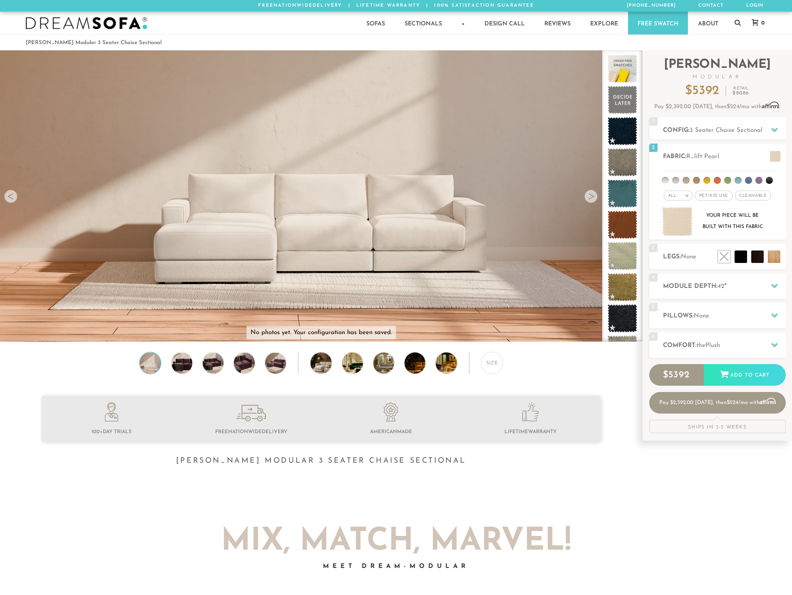
click at [646, 26] on link "Free Swatch" at bounding box center [658, 23] width 60 height 23
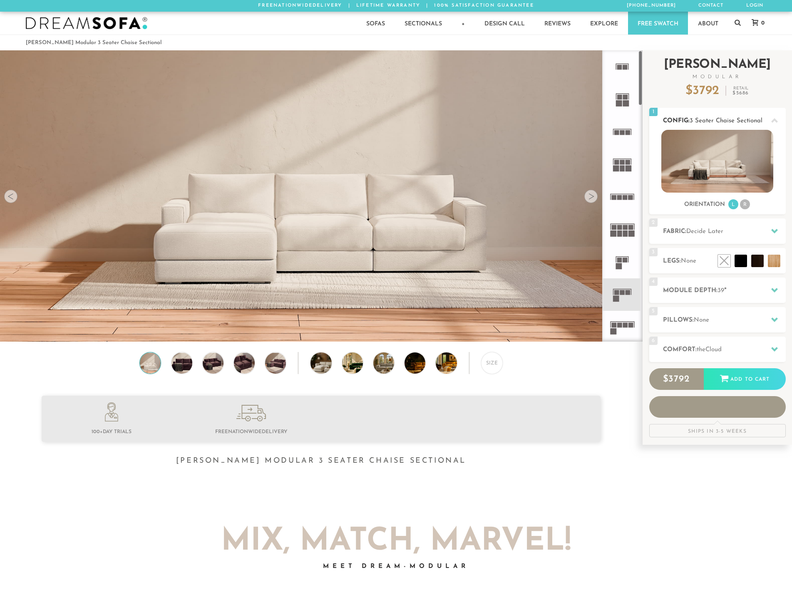
scroll to position [9738, 785]
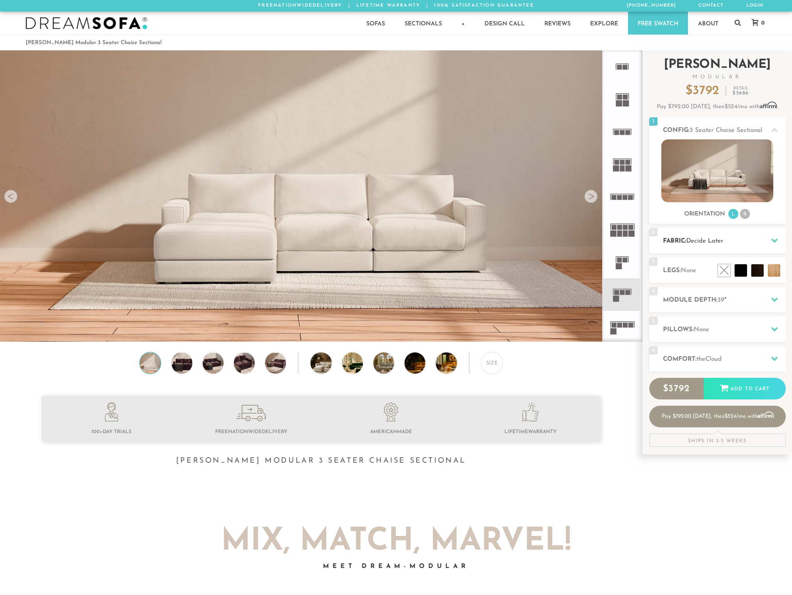
click at [711, 244] on span "Decide Later" at bounding box center [704, 241] width 37 height 6
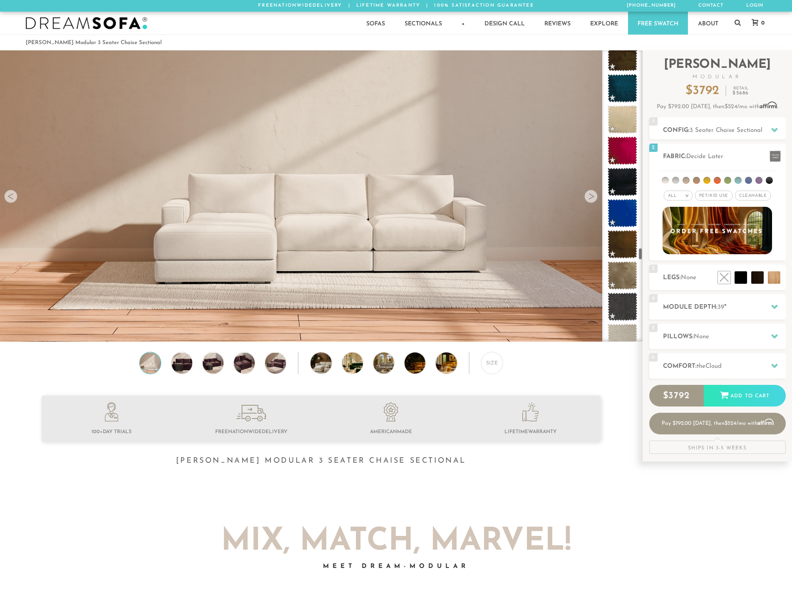
scroll to position [6544, 0]
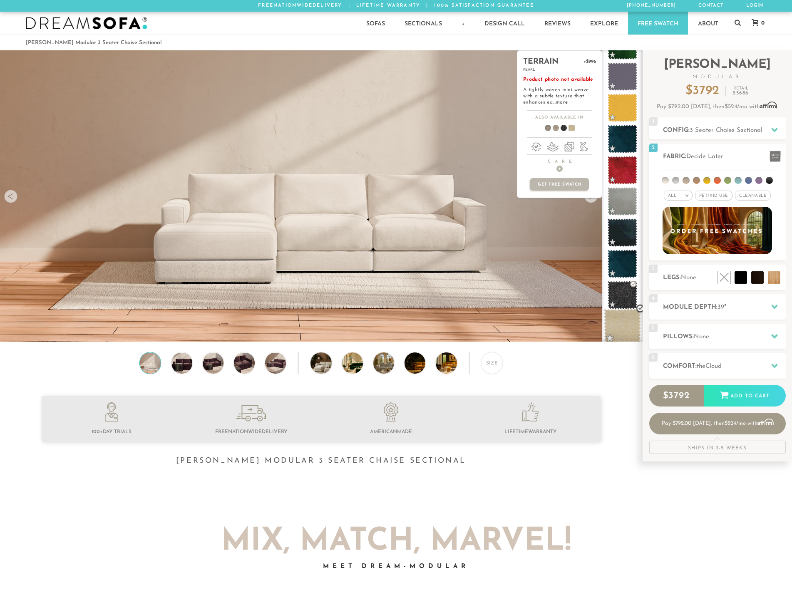
click at [632, 329] on span at bounding box center [622, 326] width 37 height 35
